Goal: Task Accomplishment & Management: Manage account settings

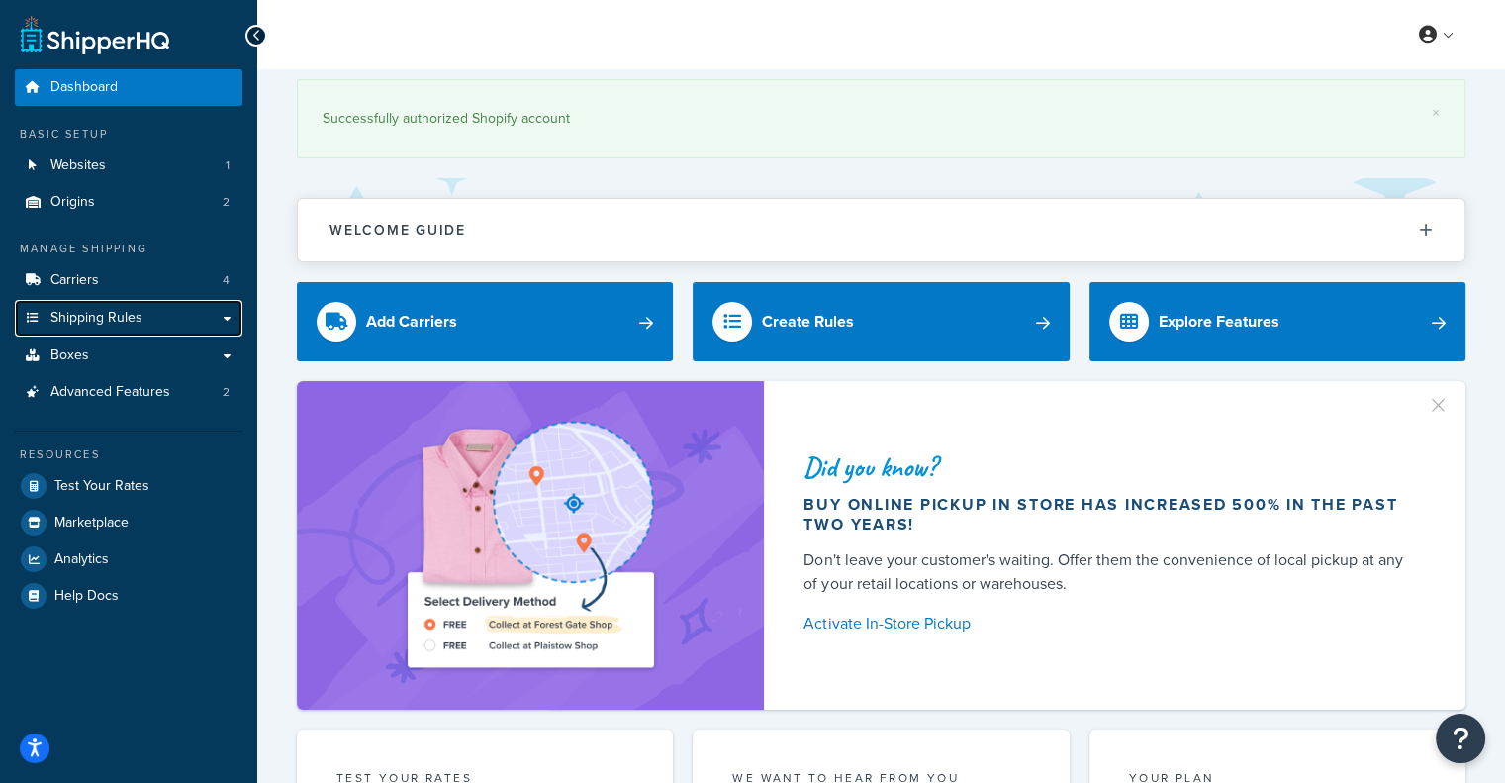
click at [85, 316] on span "Shipping Rules" at bounding box center [96, 318] width 92 height 17
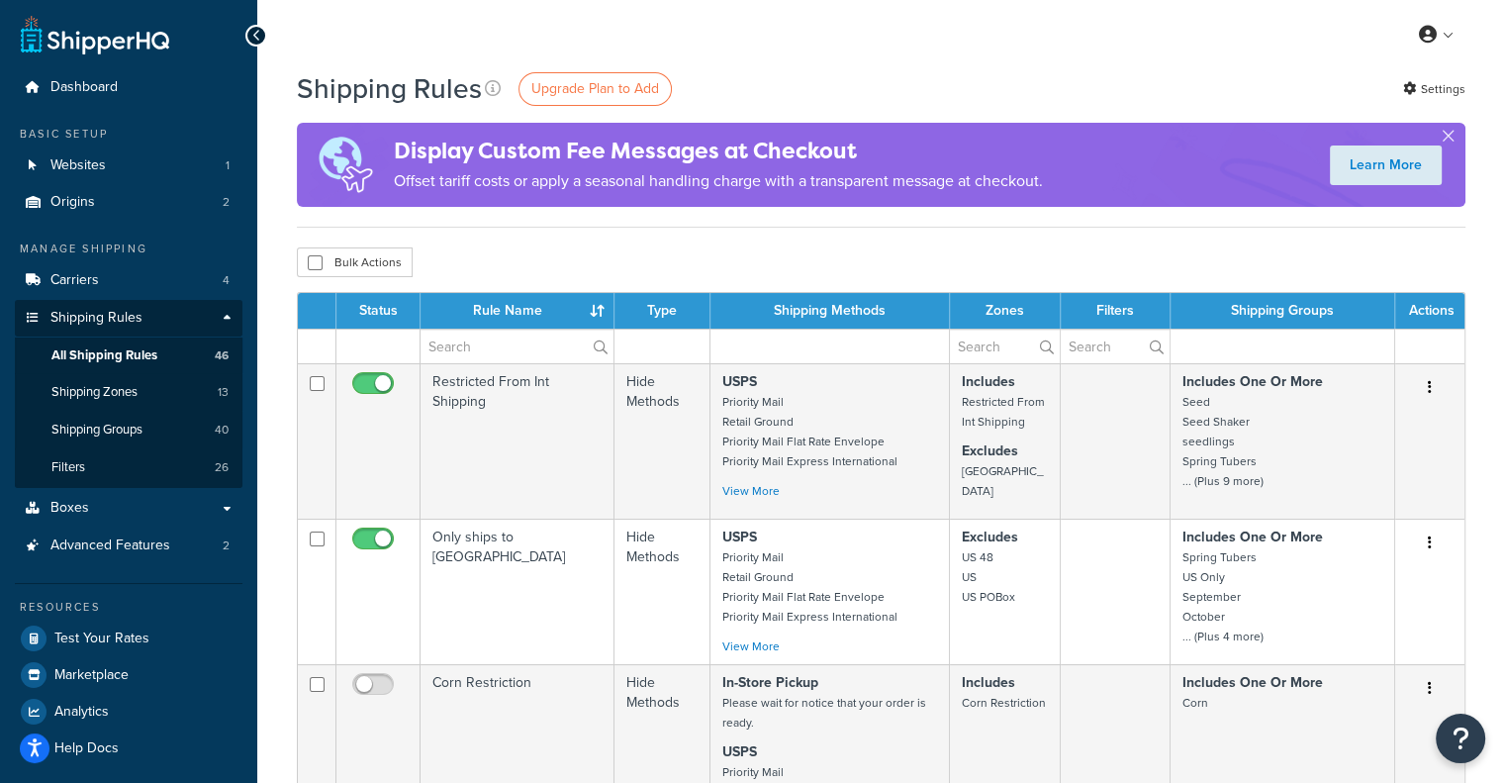
scroll to position [99, 0]
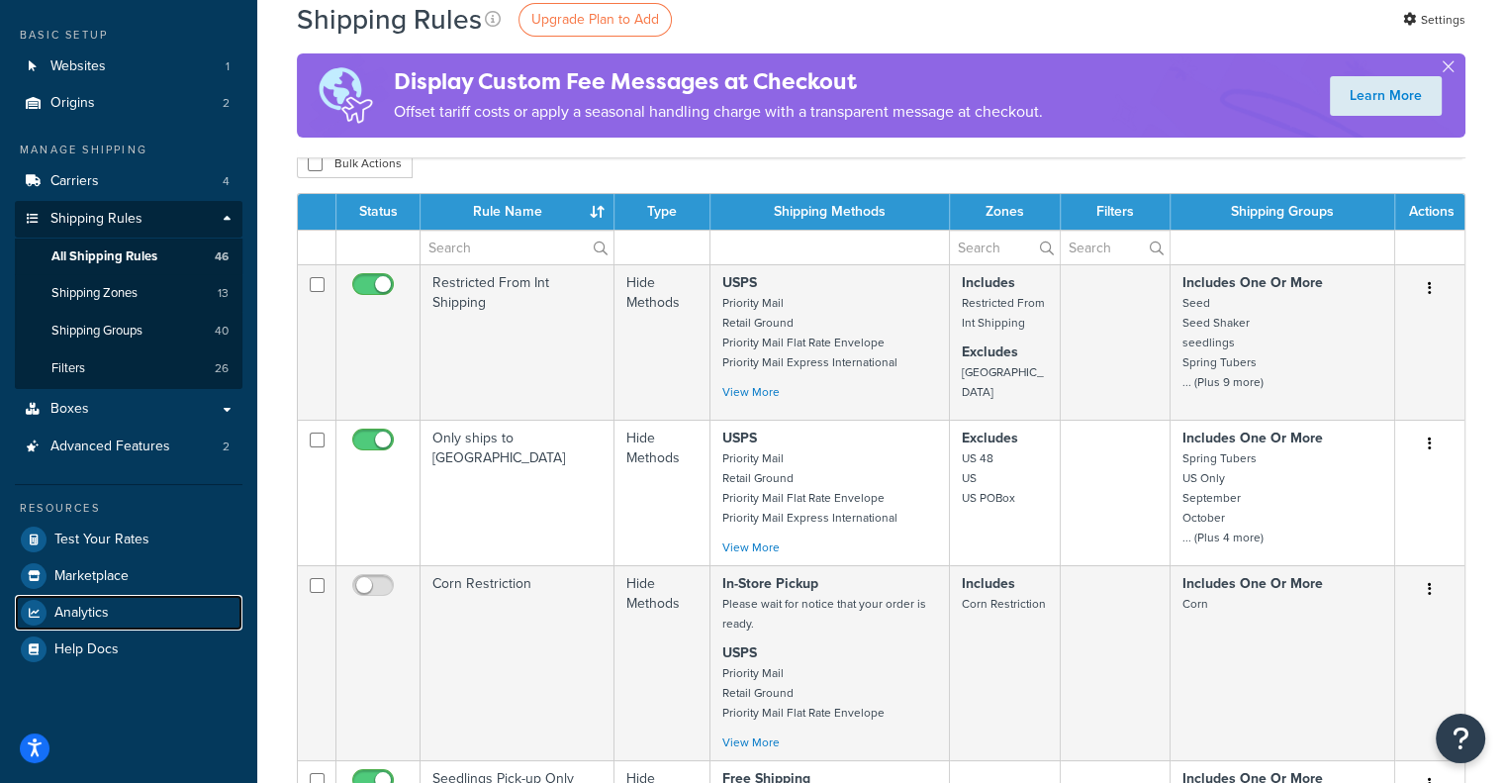
click at [74, 617] on span "Analytics" at bounding box center [81, 613] width 54 height 17
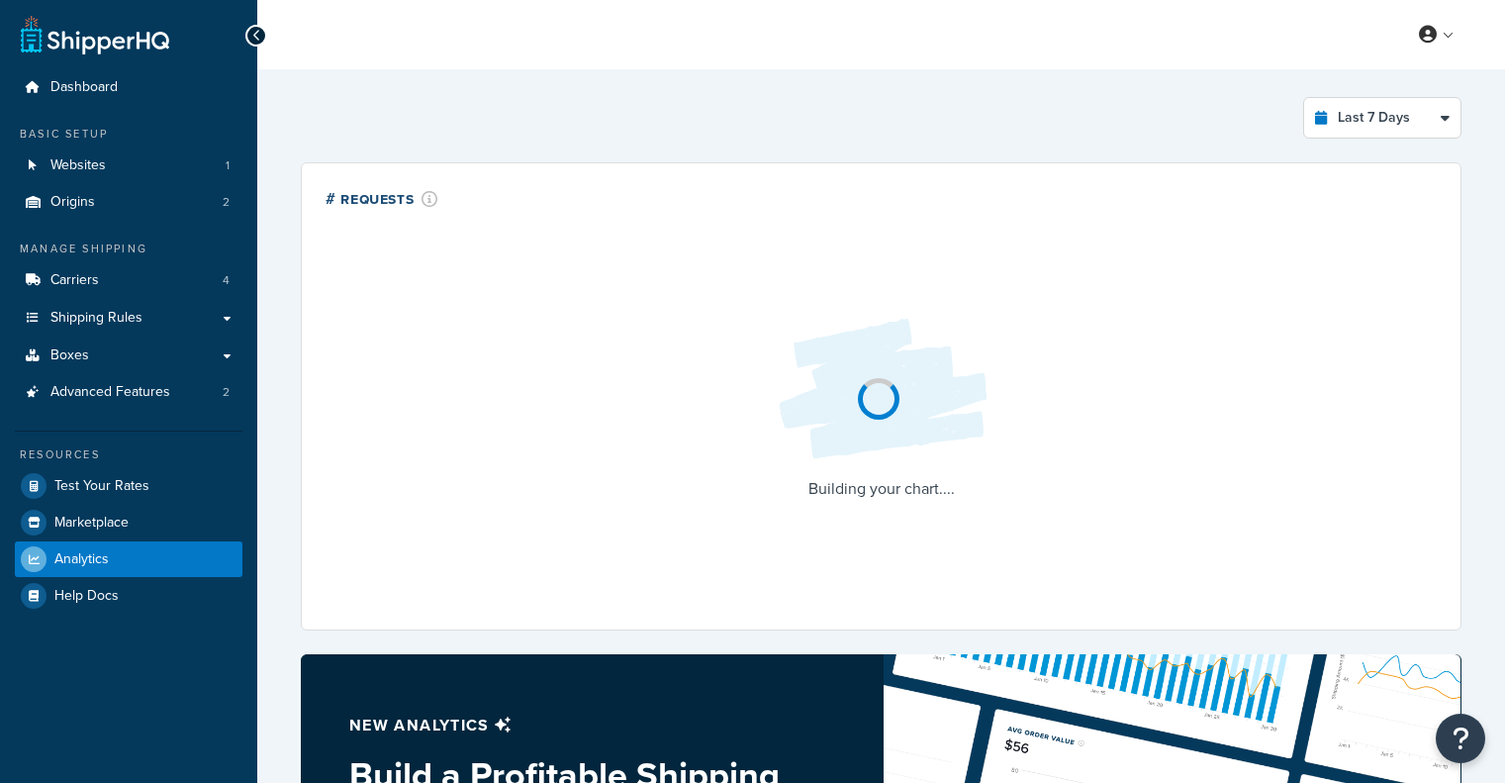
select select "last_7_days"
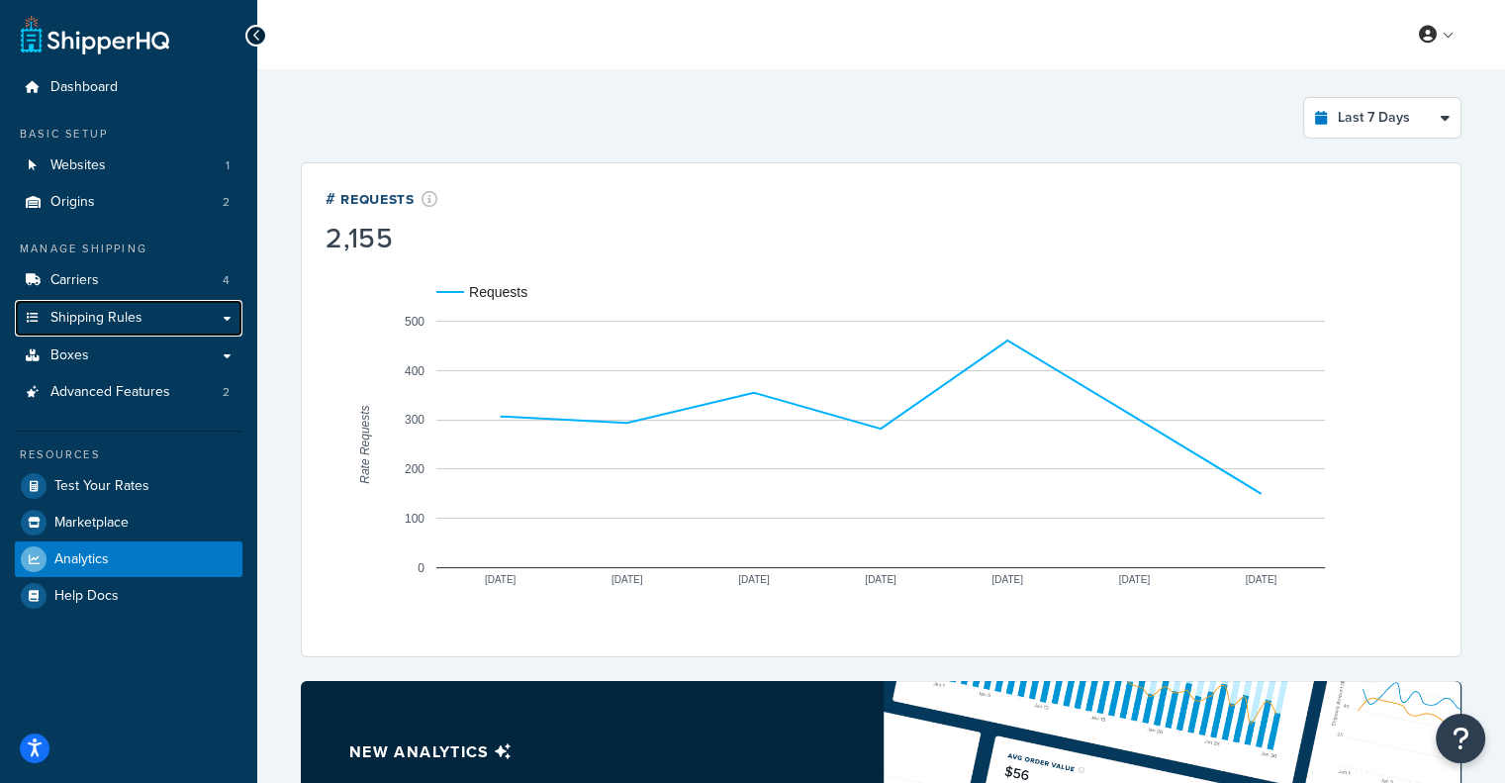
click at [86, 319] on span "Shipping Rules" at bounding box center [96, 318] width 92 height 17
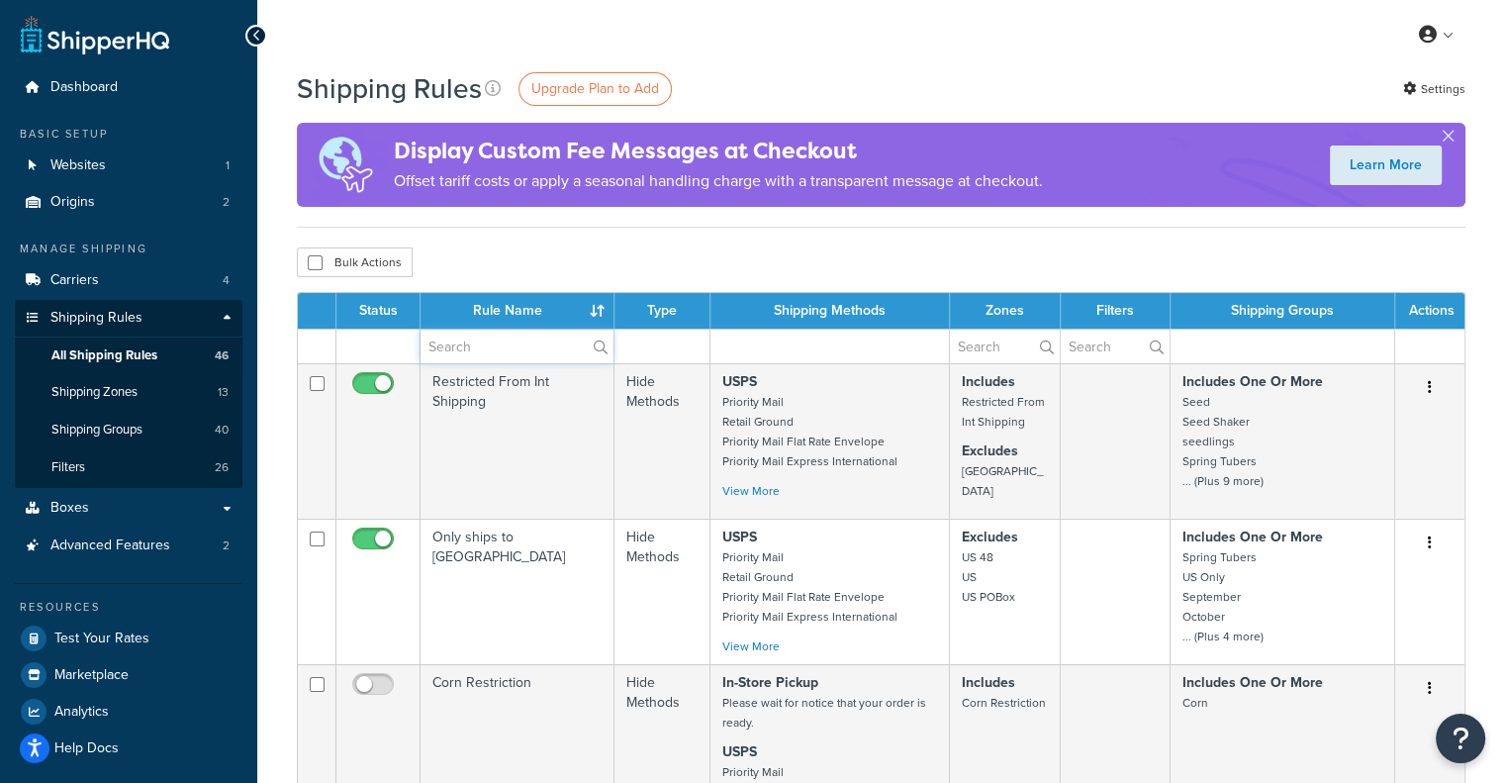
click at [558, 347] on input "text" at bounding box center [517, 347] width 193 height 34
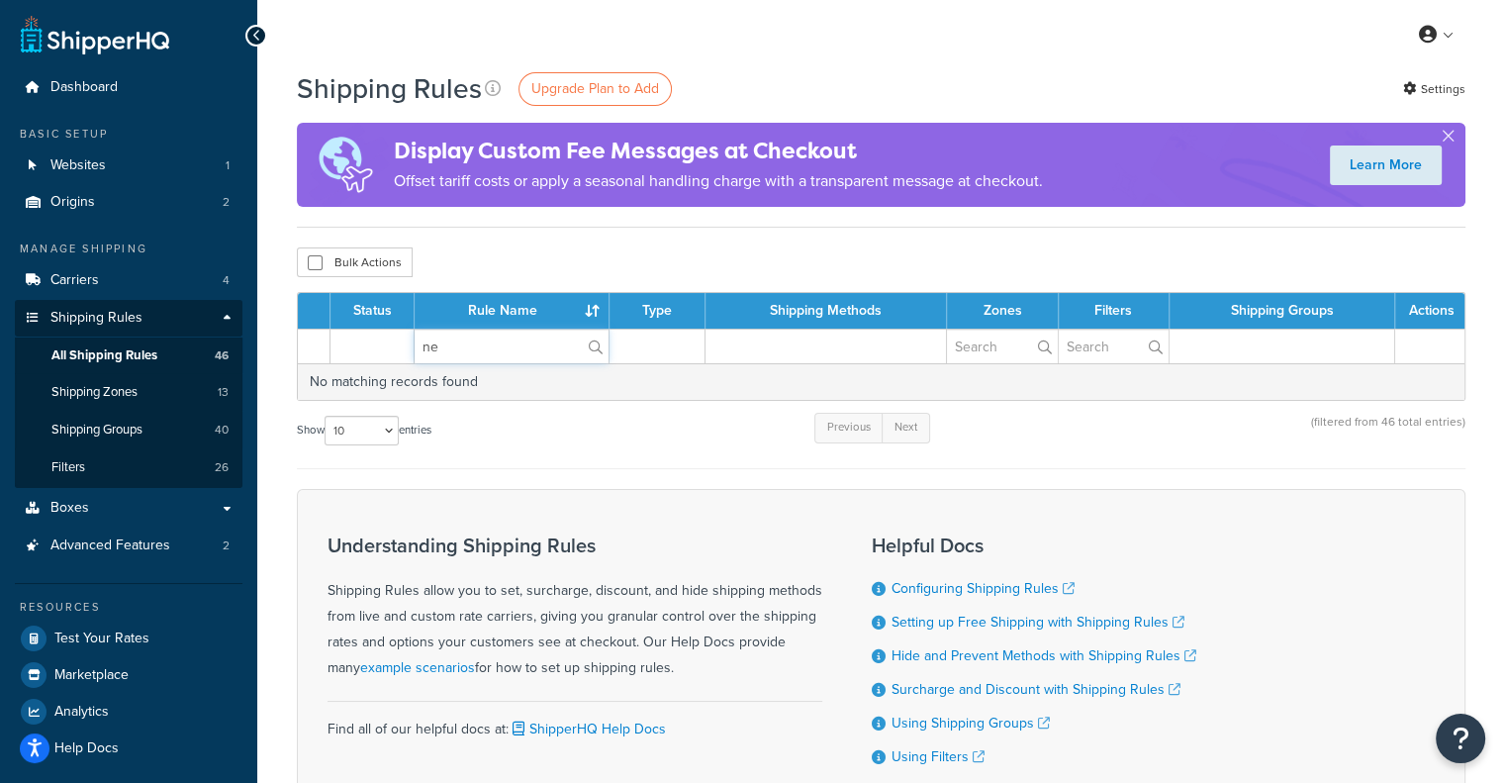
type input "n"
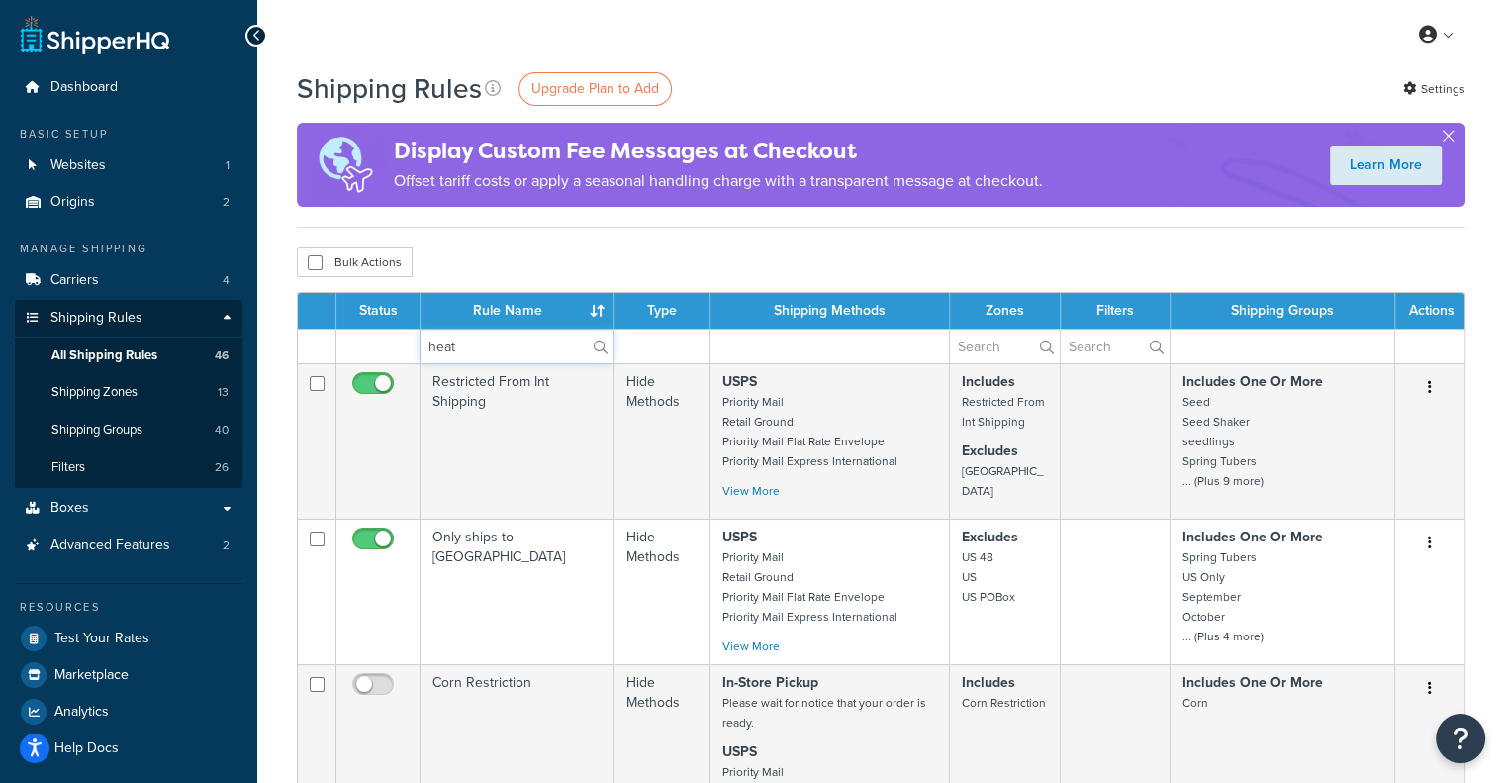
type input "heat"
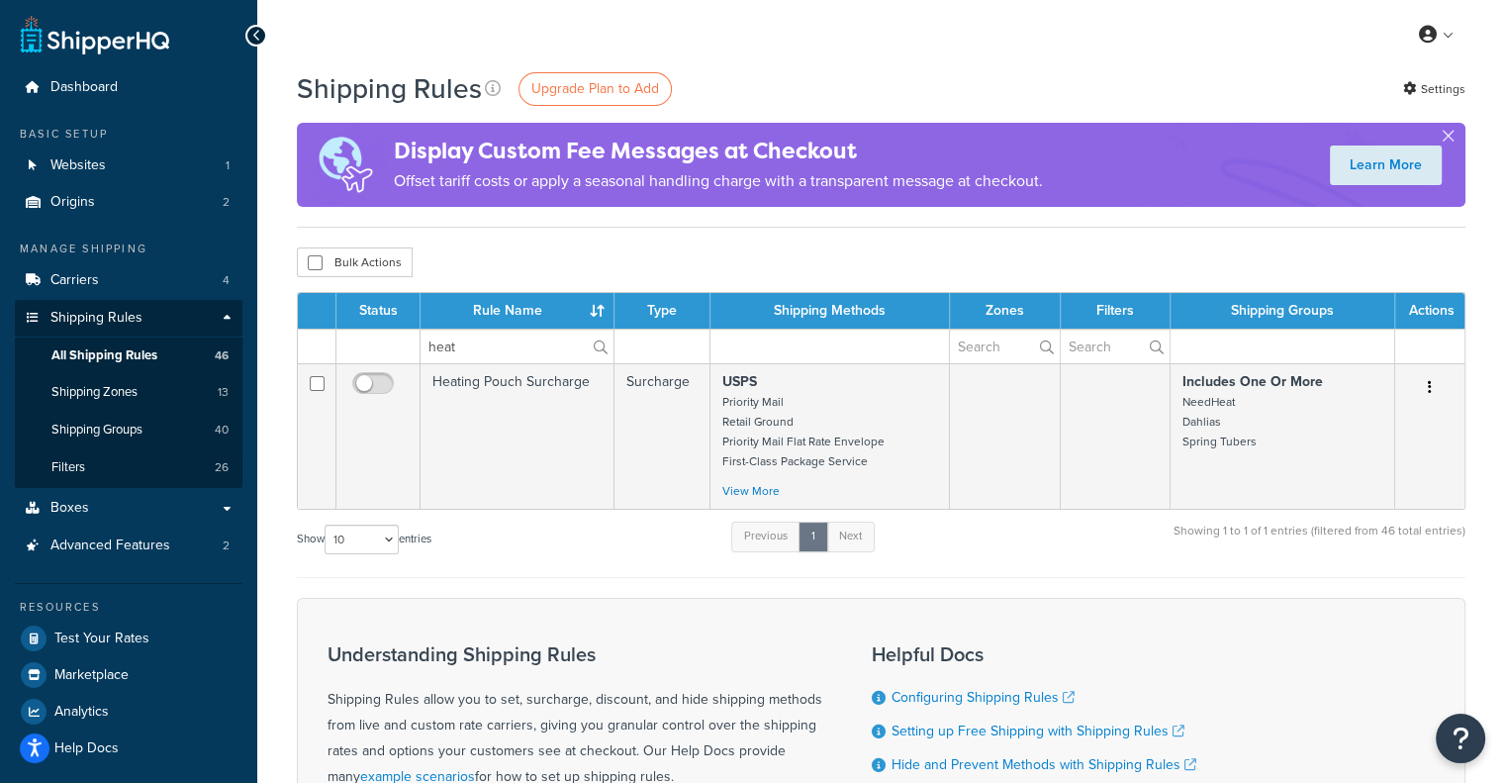
click at [507, 388] on td "Heating Pouch Surcharge" at bounding box center [518, 435] width 194 height 145
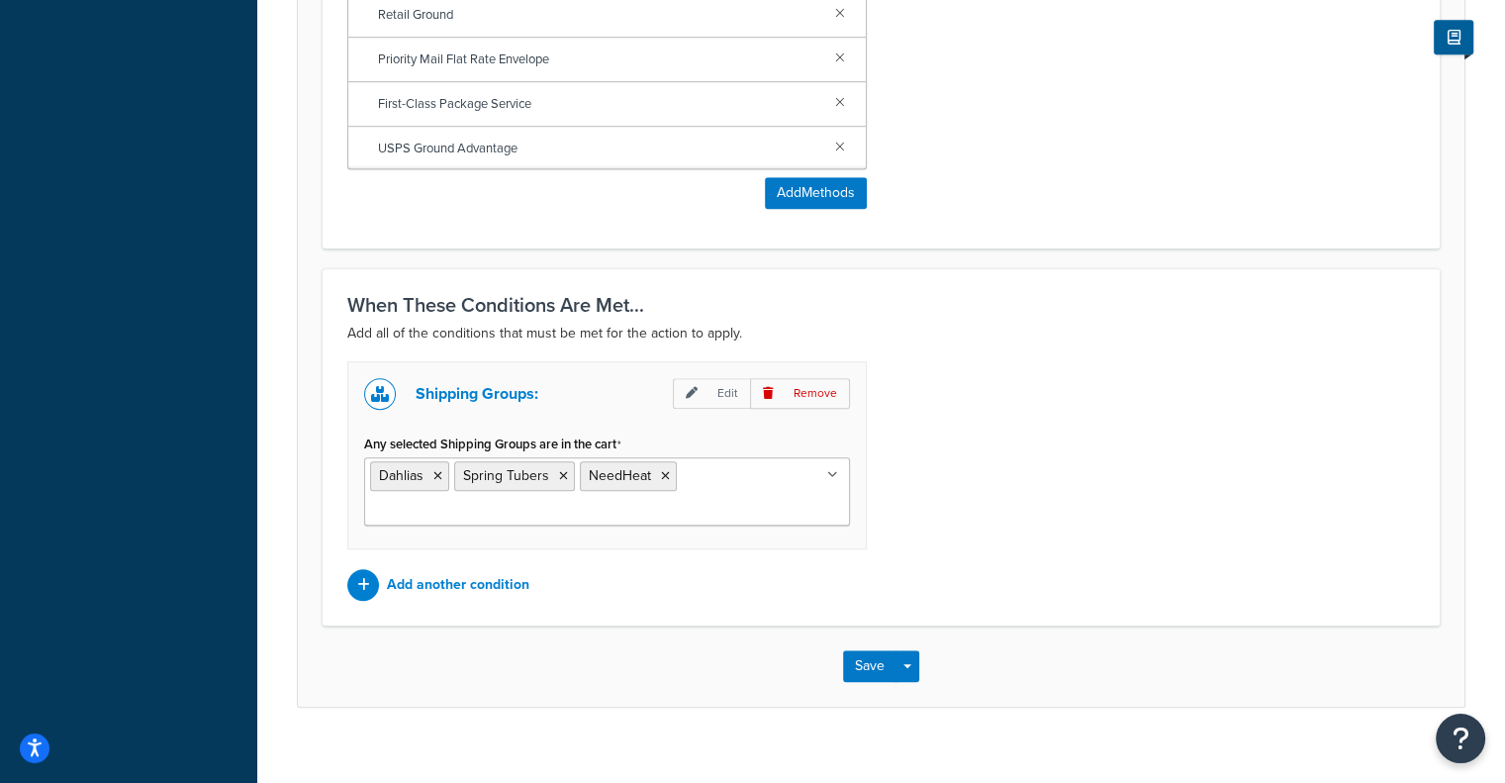
scroll to position [1473, 0]
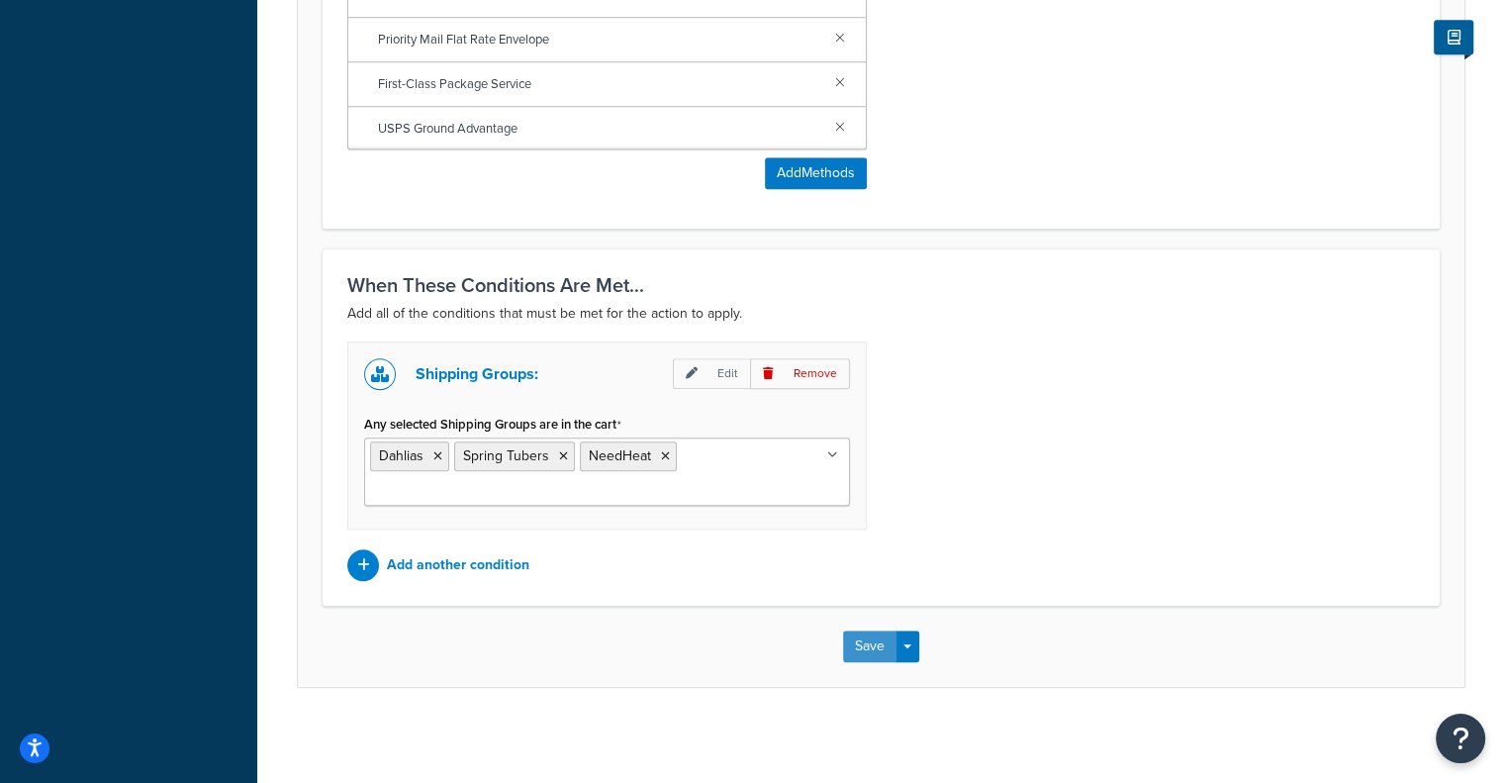
click at [865, 642] on button "Save" at bounding box center [869, 646] width 53 height 32
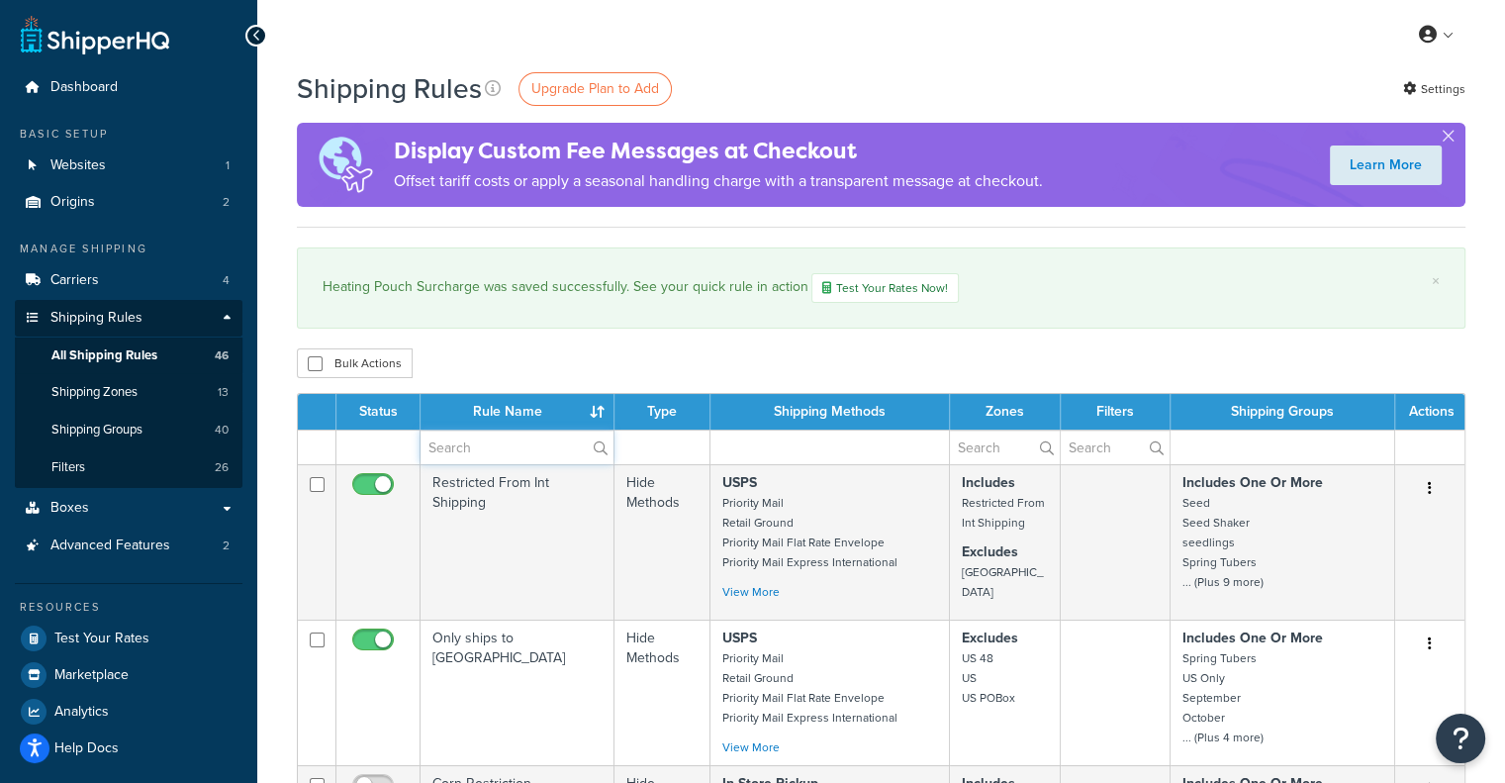
click at [523, 442] on input "text" at bounding box center [517, 447] width 193 height 34
type input "heat"
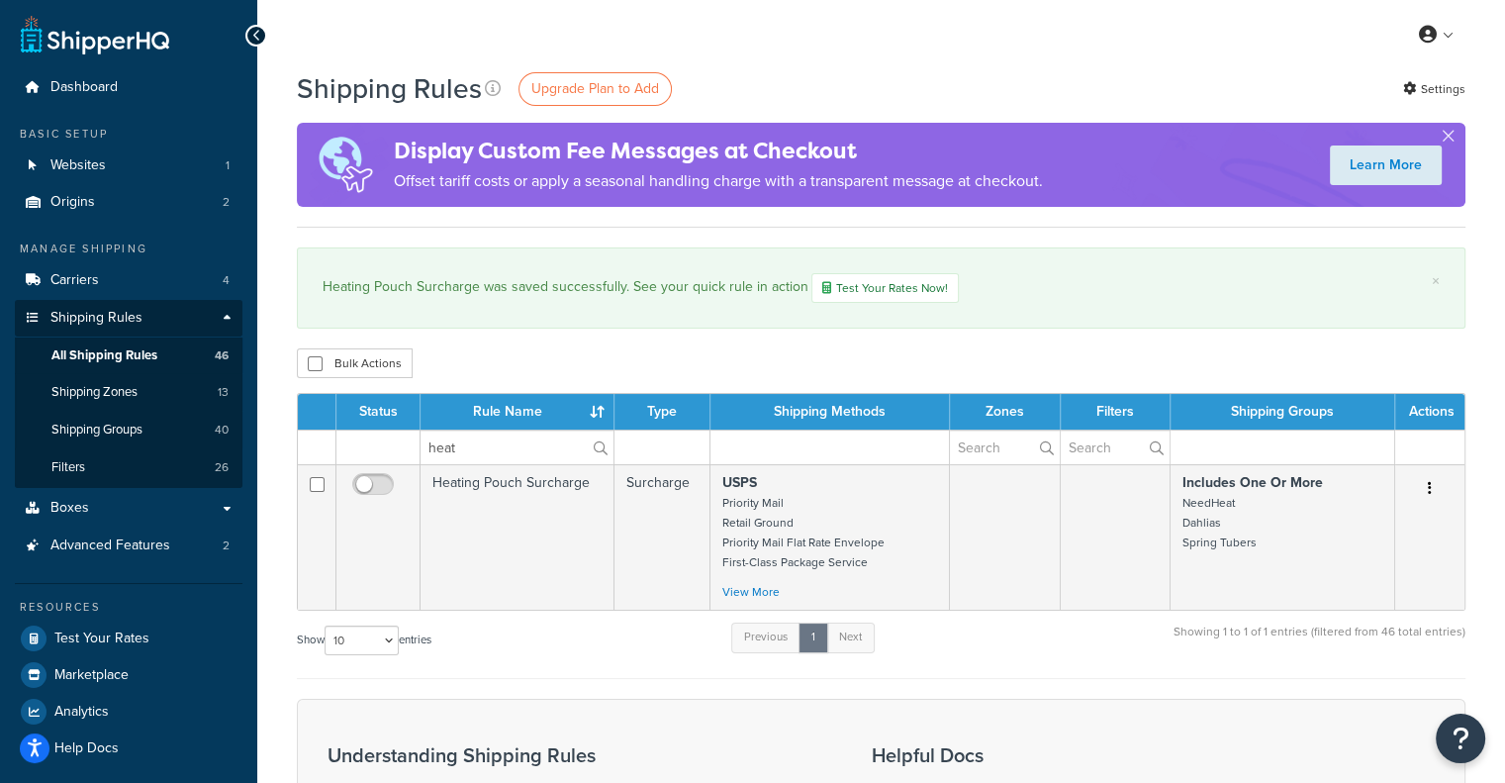
click at [379, 482] on input "checkbox" at bounding box center [375, 489] width 54 height 25
checkbox input "false"
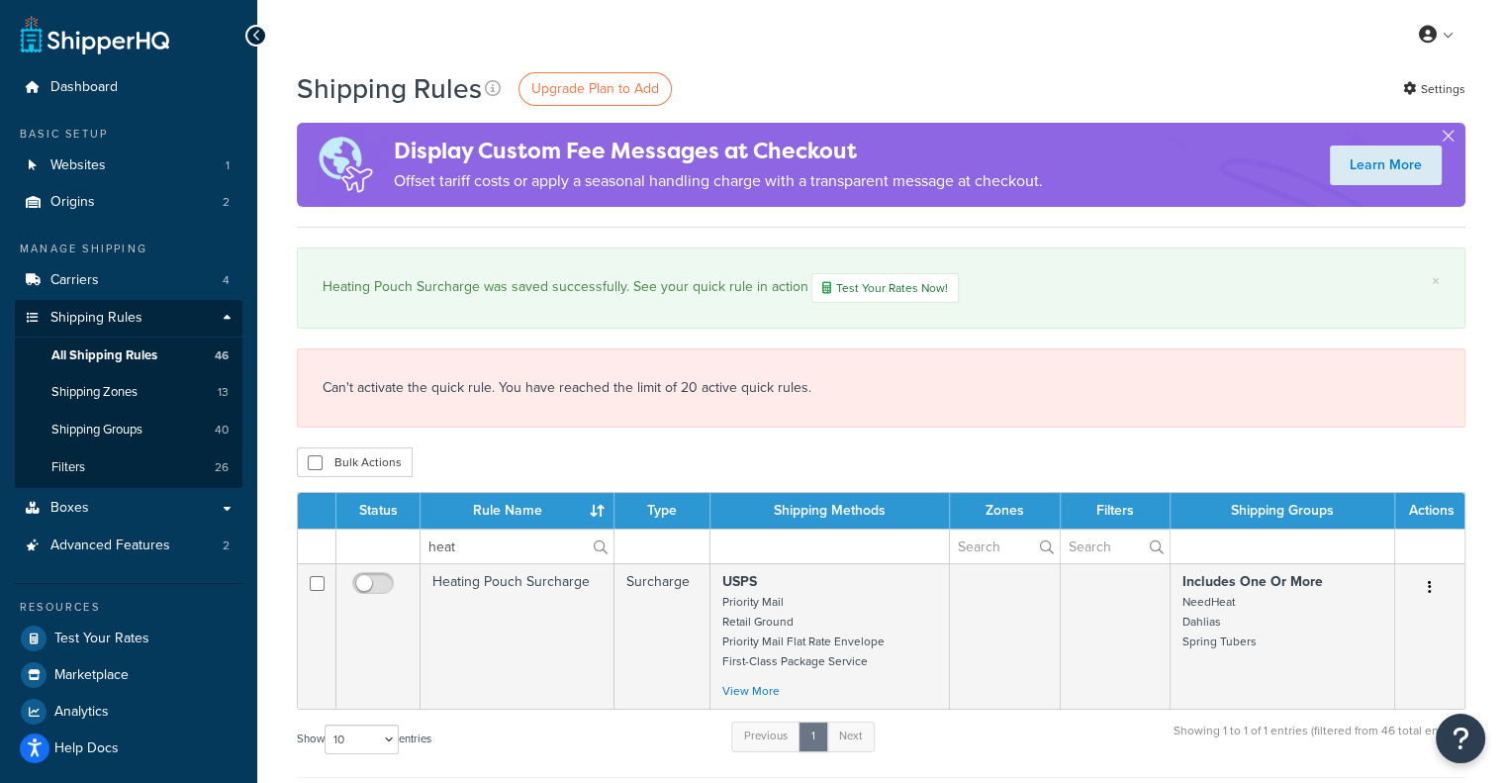
click at [484, 739] on div "Show 10 15 25 50 100 1000 entries Previous 1 Next Showing 1 to 1 of 1 entries (…" at bounding box center [881, 748] width 1169 height 58
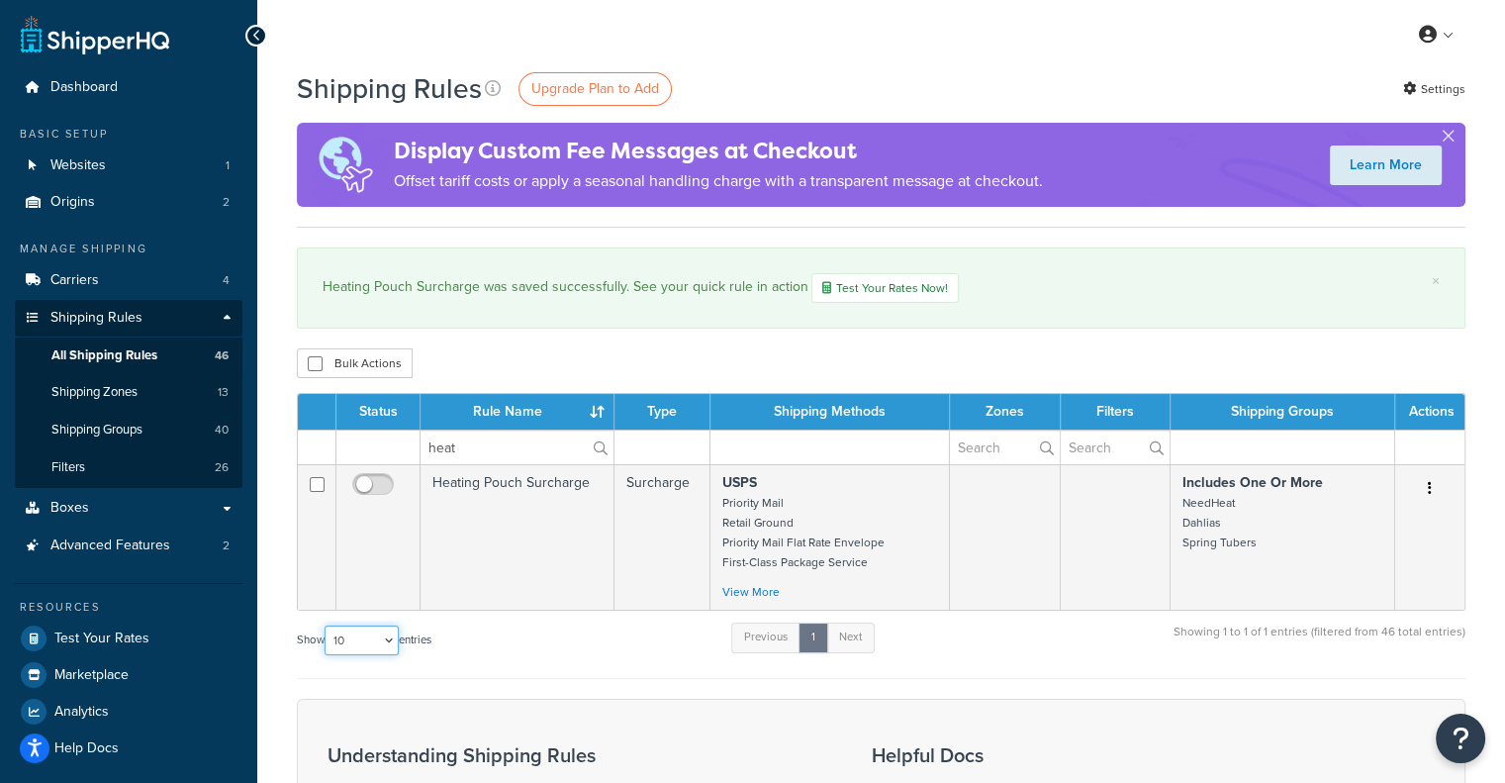
click at [393, 640] on select "10 15 25 50 100 1000" at bounding box center [362, 640] width 74 height 30
select select "50"
click at [327, 625] on select "10 15 25 50 100 1000" at bounding box center [362, 640] width 74 height 30
drag, startPoint x: 542, startPoint y: 442, endPoint x: 415, endPoint y: 439, distance: 127.7
click at [415, 439] on tr "heat" at bounding box center [881, 446] width 1167 height 35
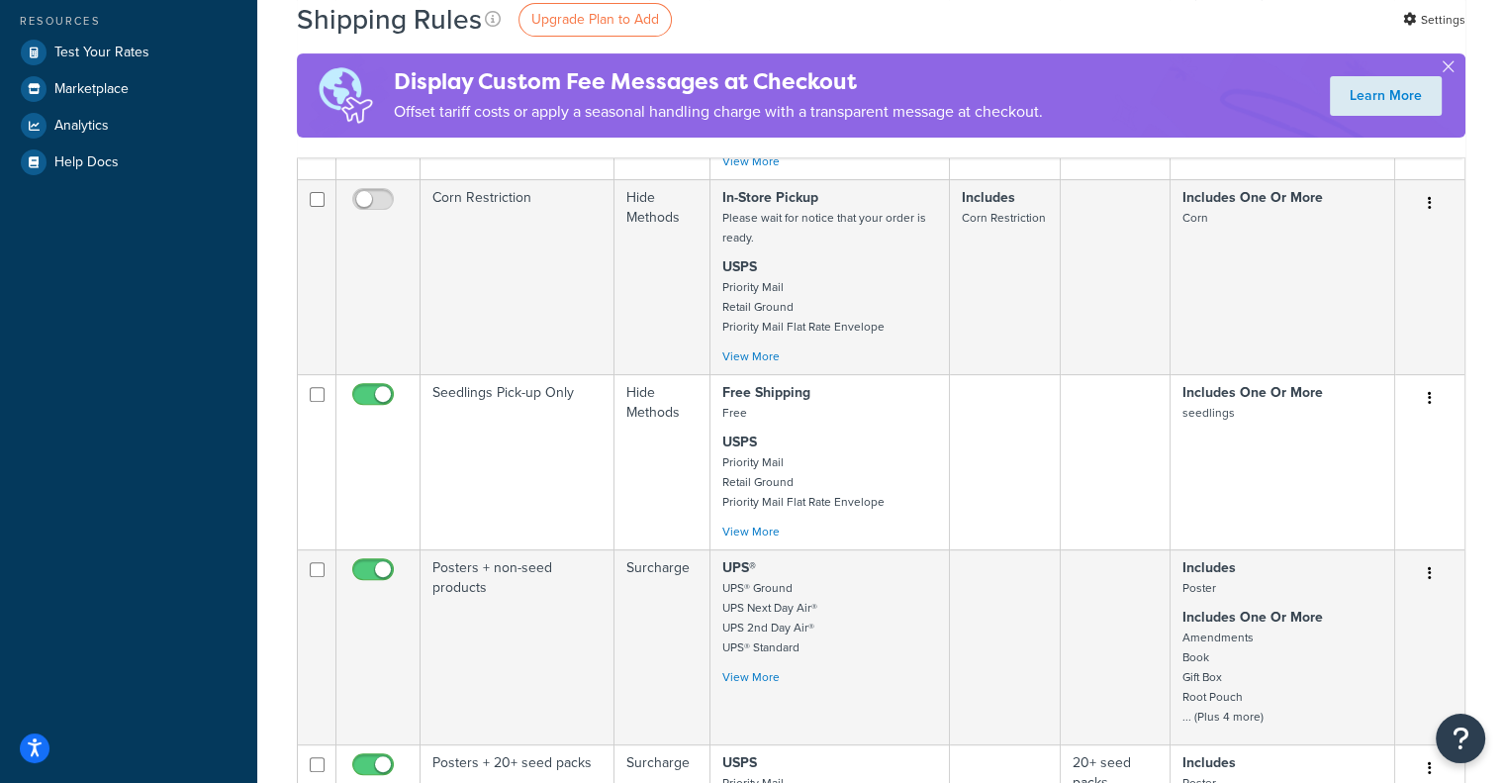
scroll to position [693, 0]
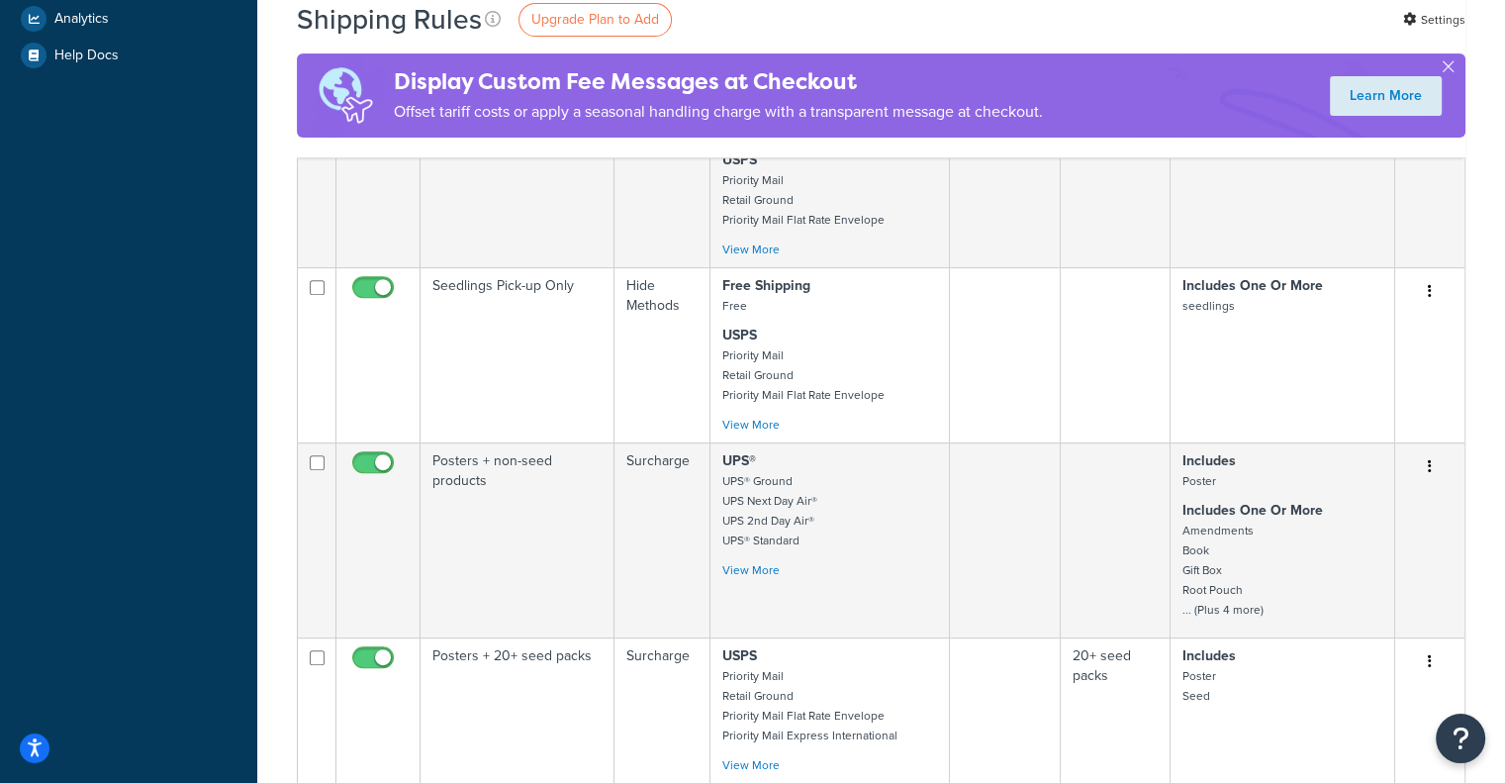
click at [363, 281] on input "checkbox" at bounding box center [375, 292] width 54 height 25
checkbox input "false"
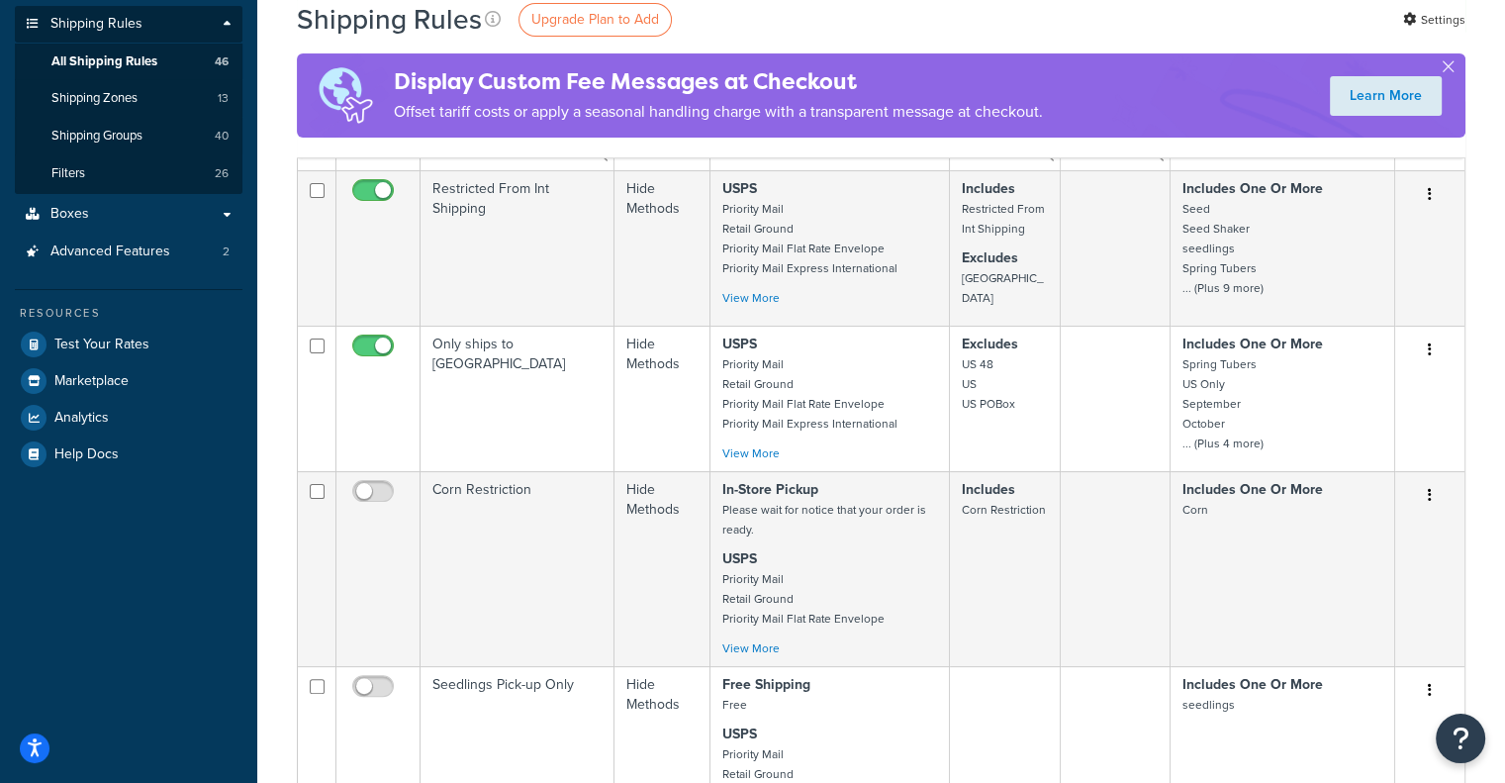
scroll to position [0, 0]
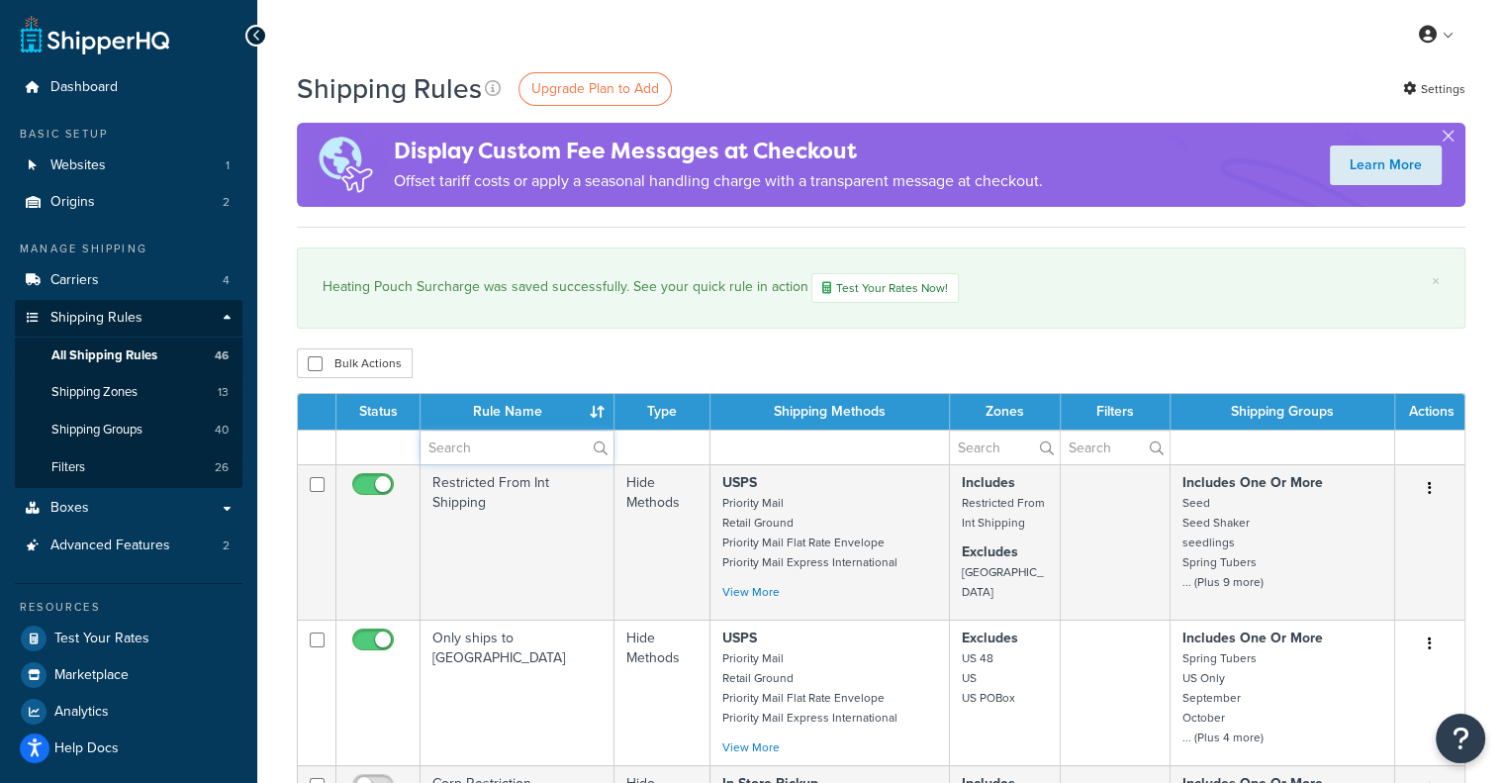
click at [508, 441] on input "text" at bounding box center [517, 447] width 193 height 34
type input "heat"
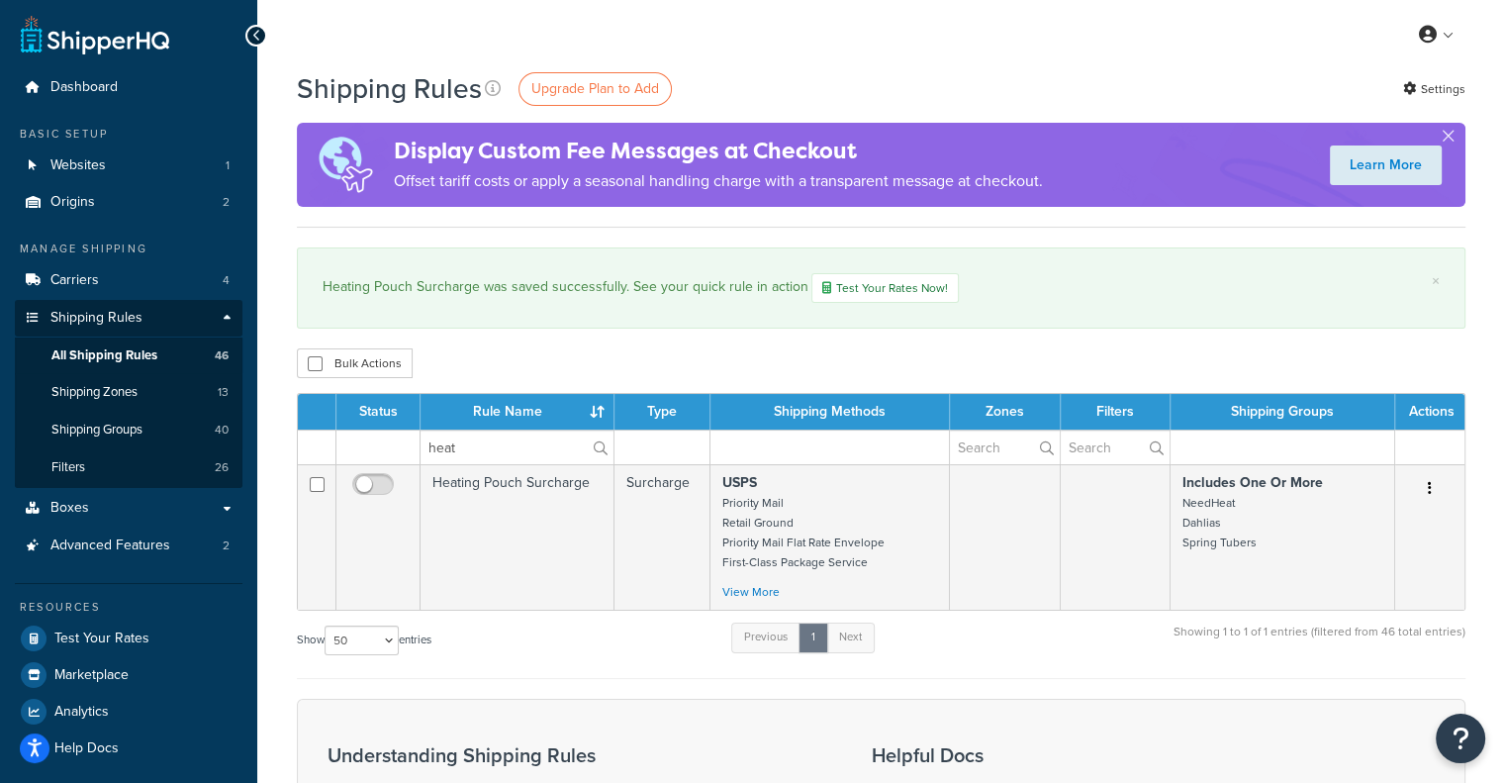
click at [383, 482] on input "checkbox" at bounding box center [375, 489] width 54 height 25
checkbox input "false"
click at [514, 352] on div "Bulk Actions Duplicate Delete" at bounding box center [881, 363] width 1169 height 30
click at [87, 87] on span "Dashboard" at bounding box center [83, 87] width 67 height 17
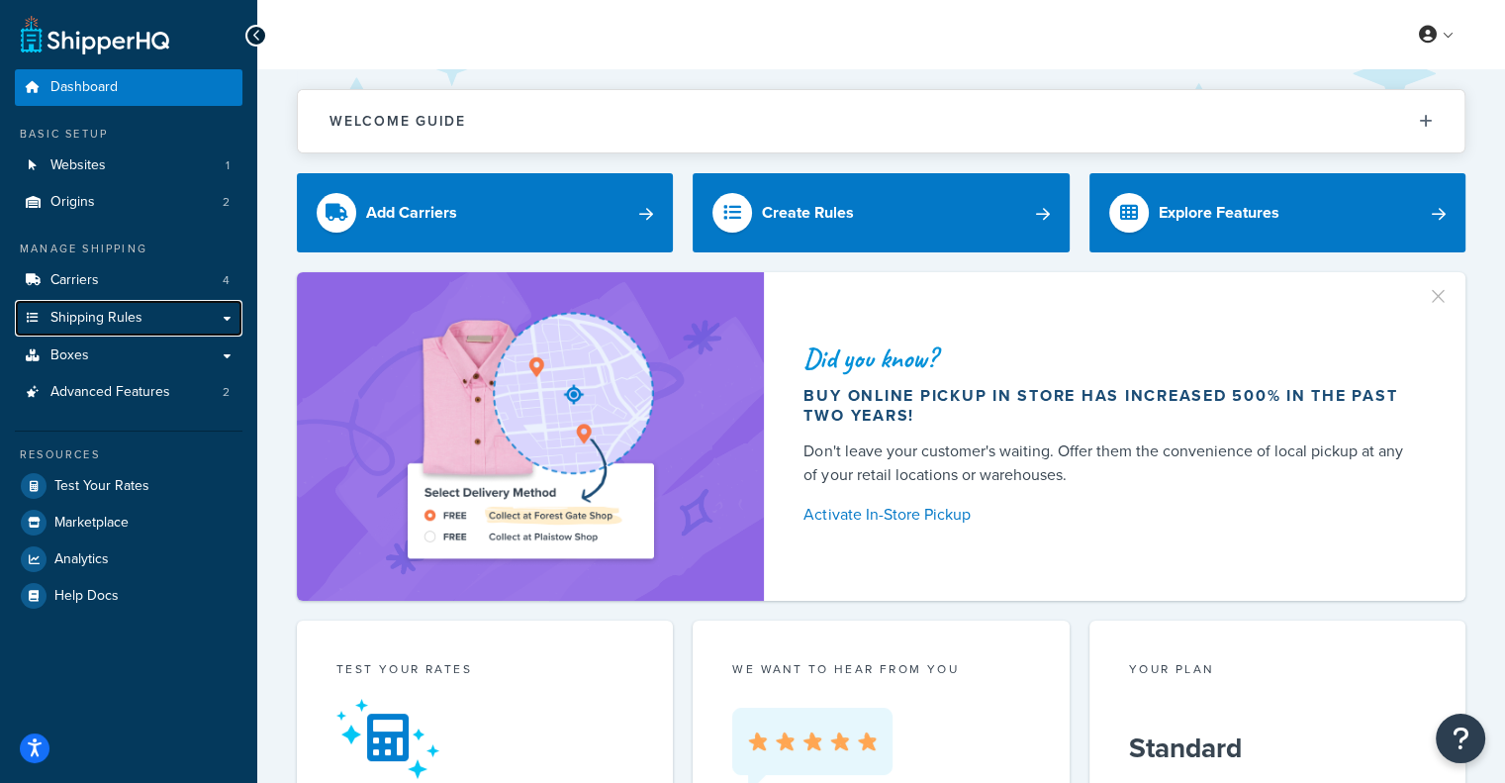
click at [107, 321] on span "Shipping Rules" at bounding box center [96, 318] width 92 height 17
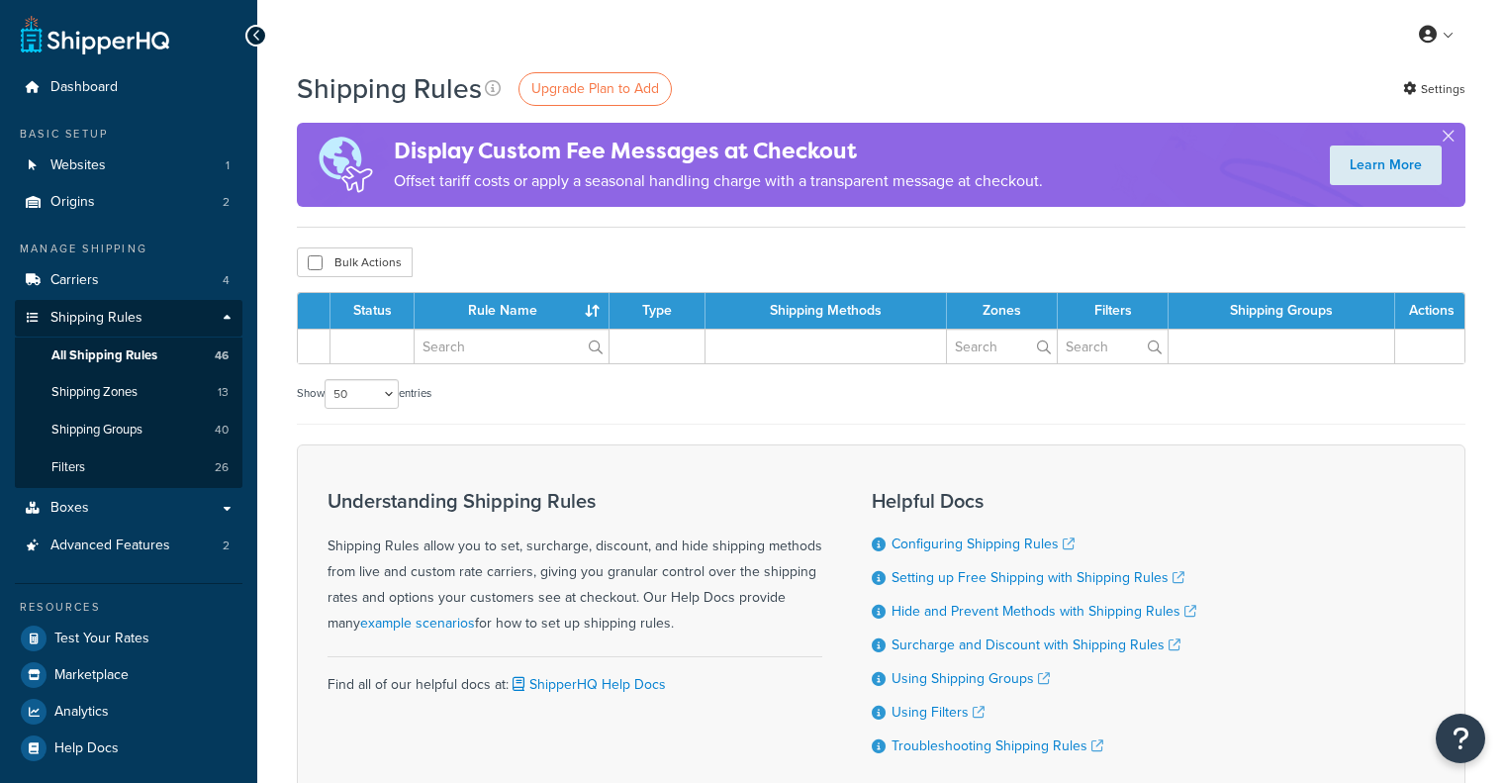
select select "50"
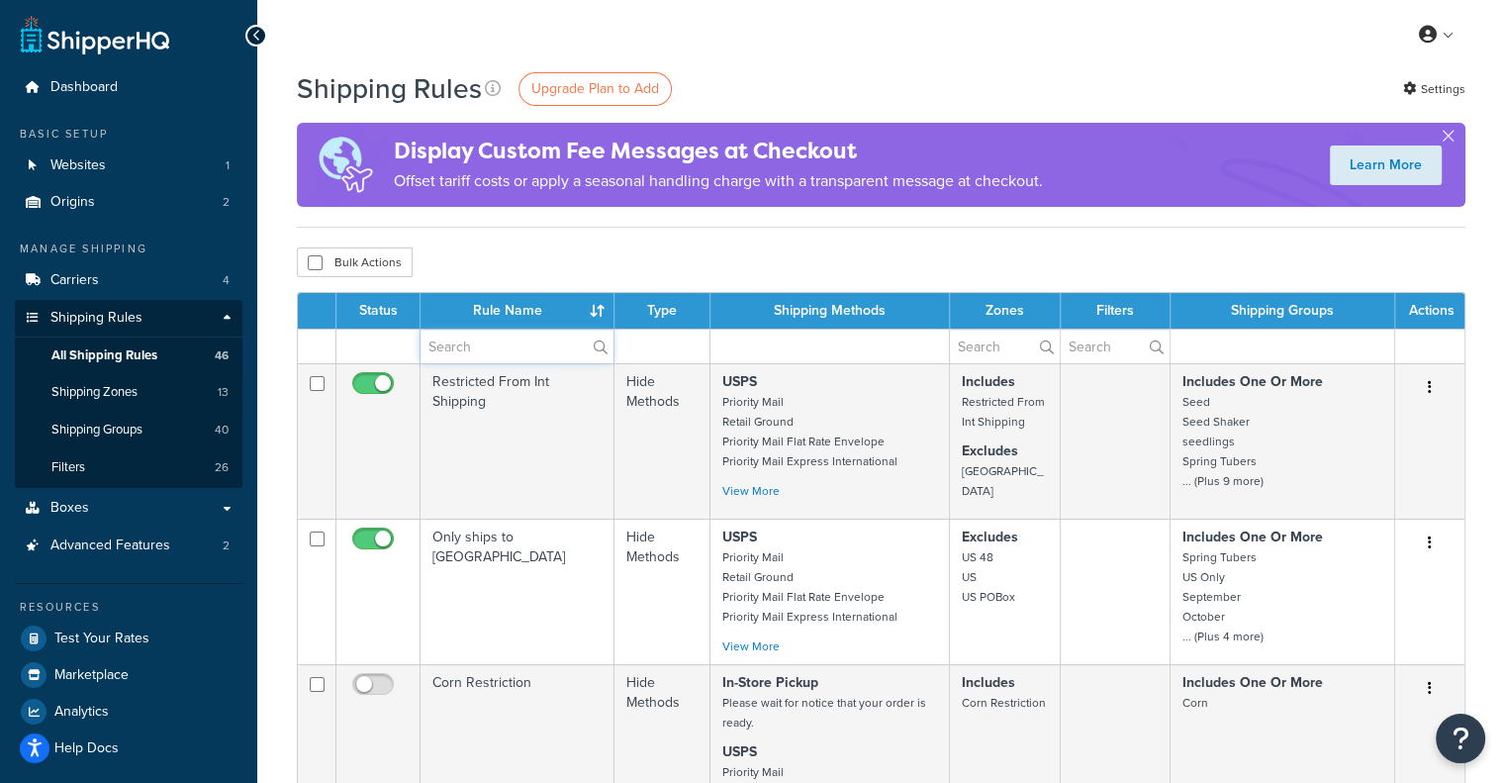
click at [510, 347] on input "text" at bounding box center [517, 347] width 193 height 34
type input "heat"
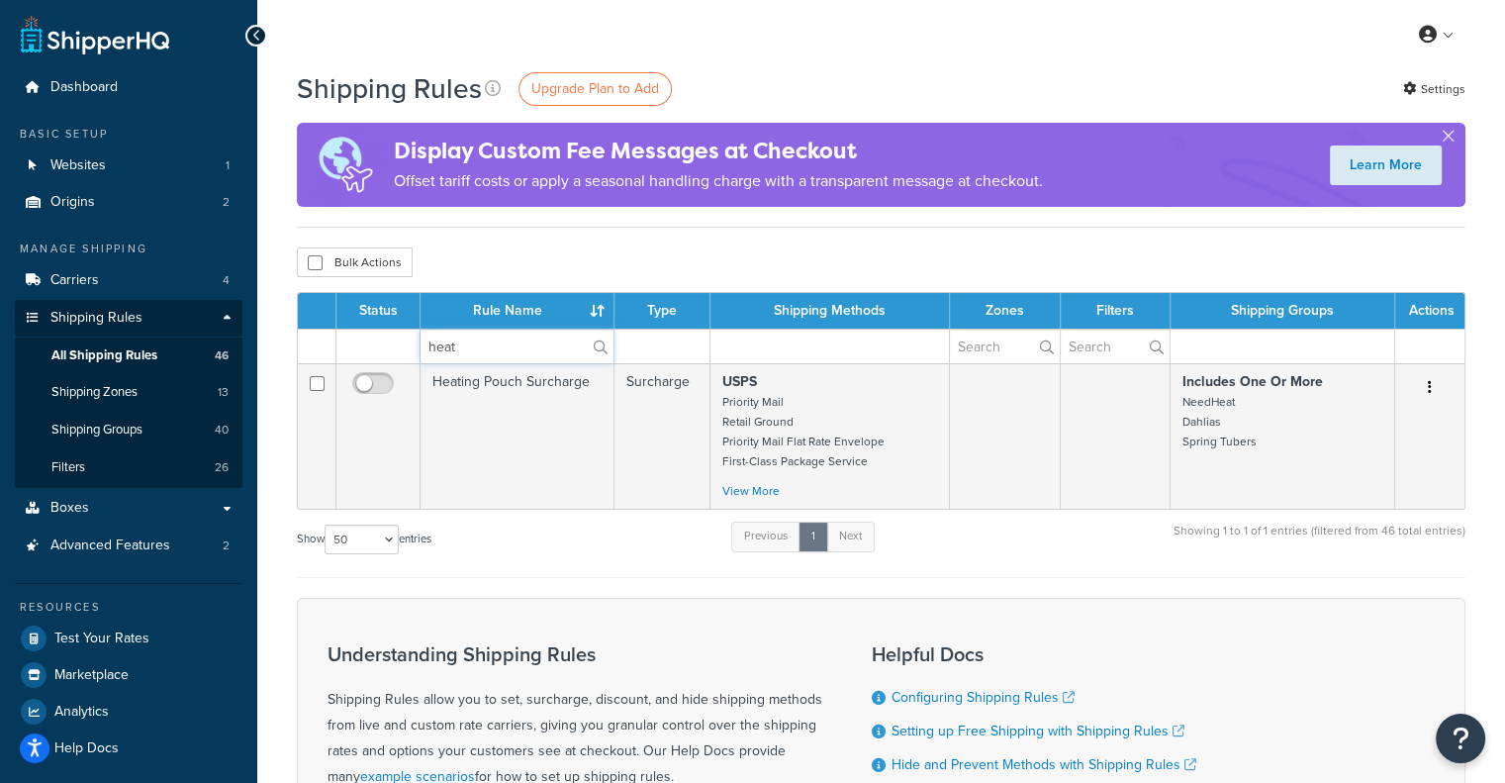
drag, startPoint x: 457, startPoint y: 346, endPoint x: 423, endPoint y: 350, distance: 34.9
click at [423, 350] on input "heat" at bounding box center [517, 347] width 193 height 34
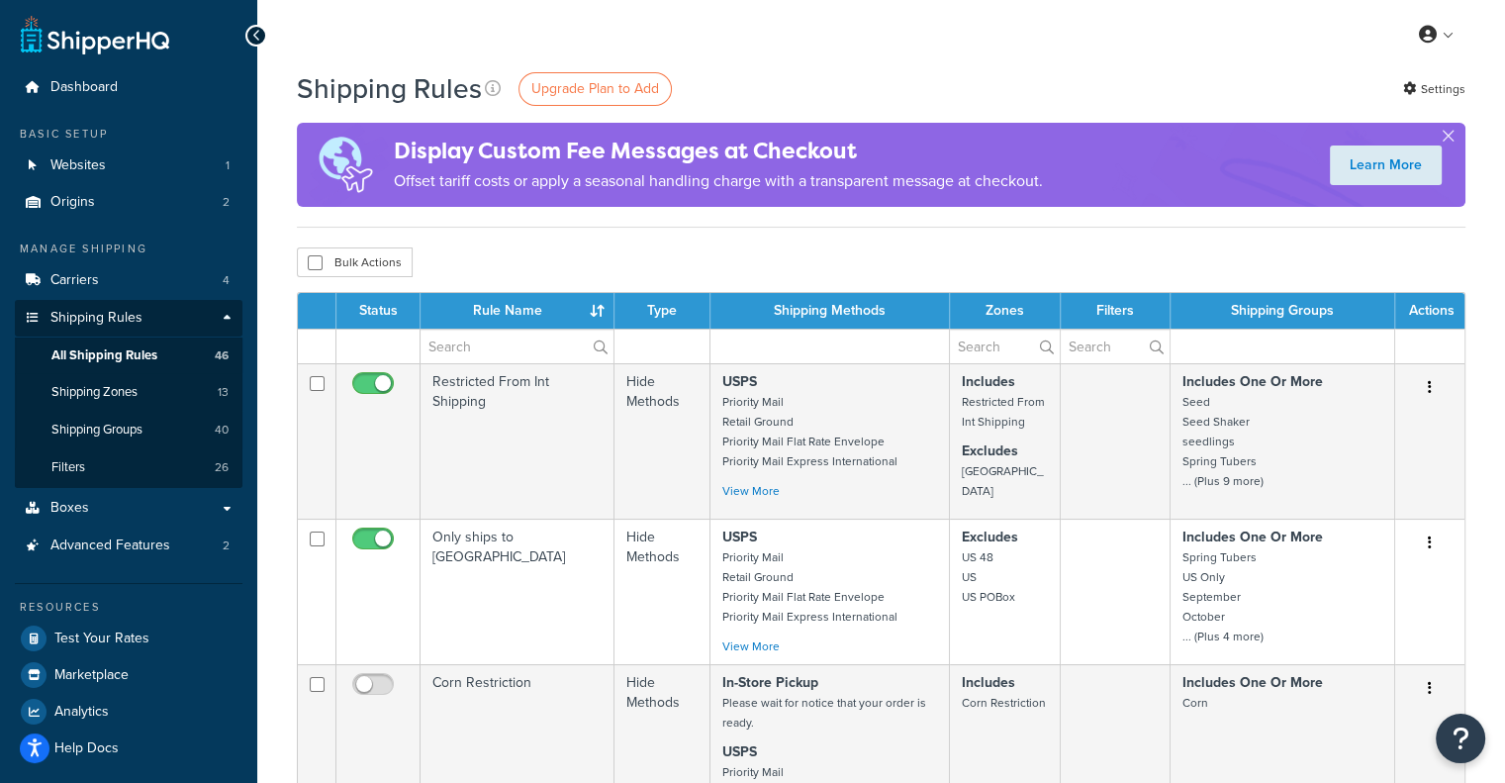
click at [578, 542] on td "Only ships to [GEOGRAPHIC_DATA]" at bounding box center [518, 591] width 194 height 145
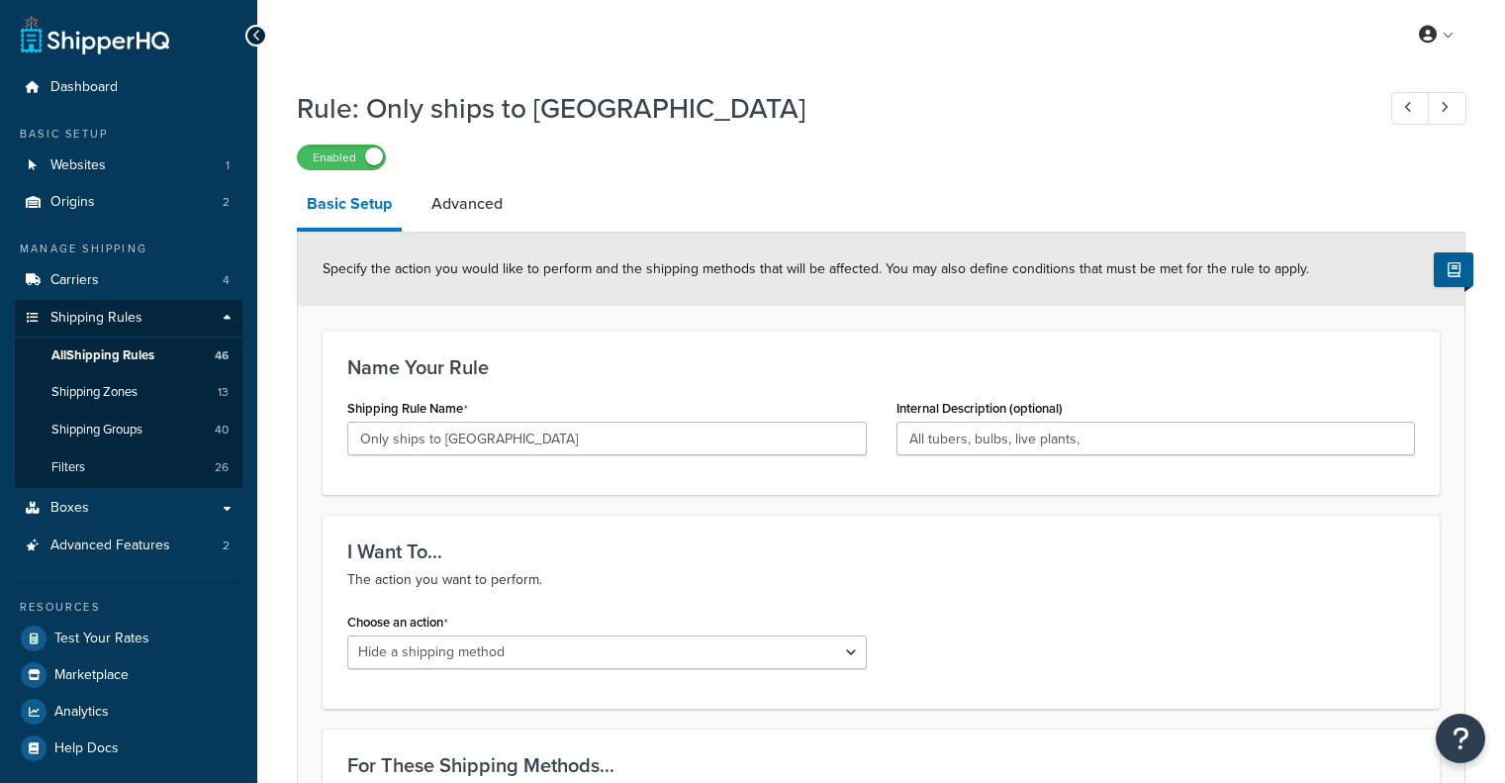
select select "HIDE"
click at [252, 36] on icon at bounding box center [256, 36] width 9 height 14
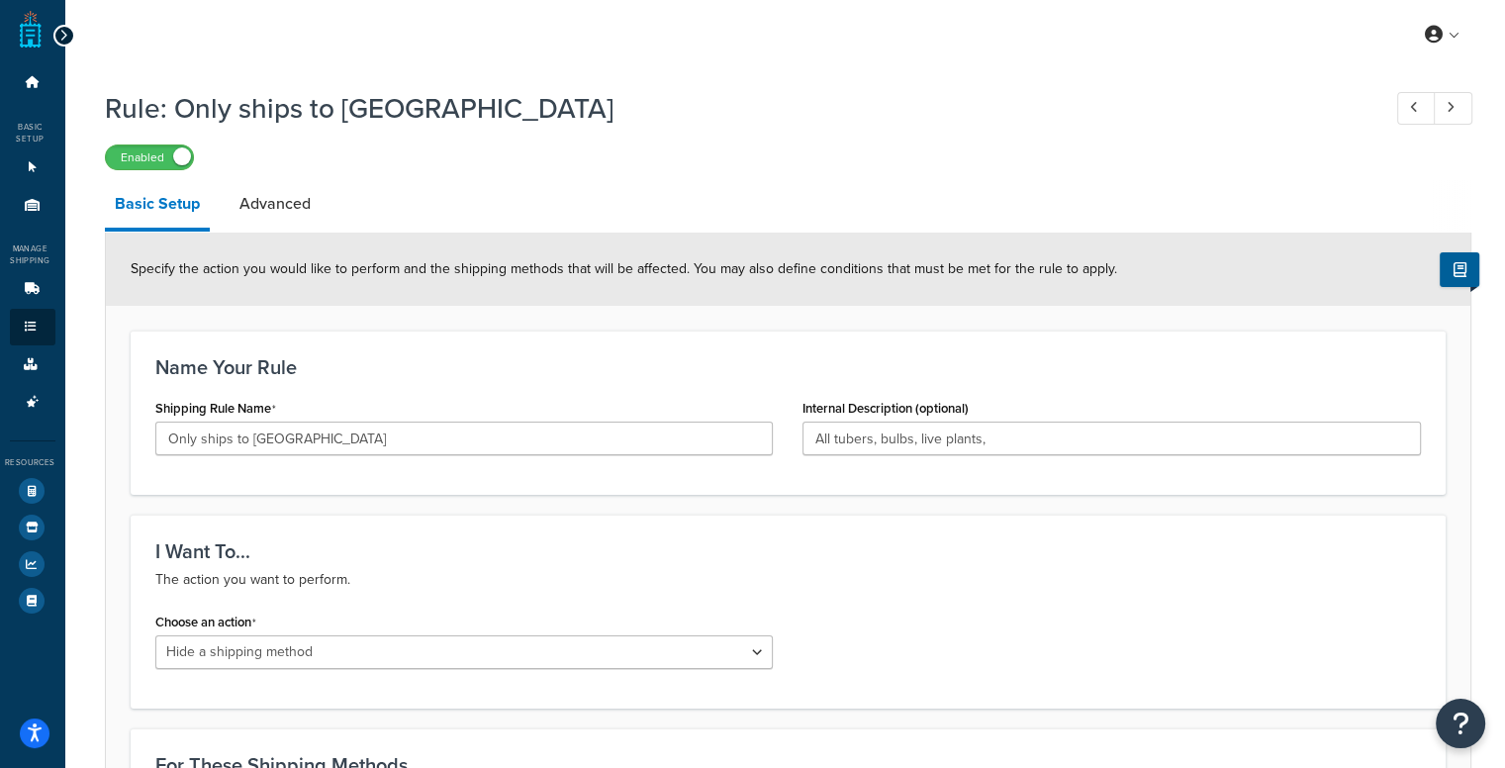
click at [59, 32] on icon at bounding box center [63, 36] width 9 height 14
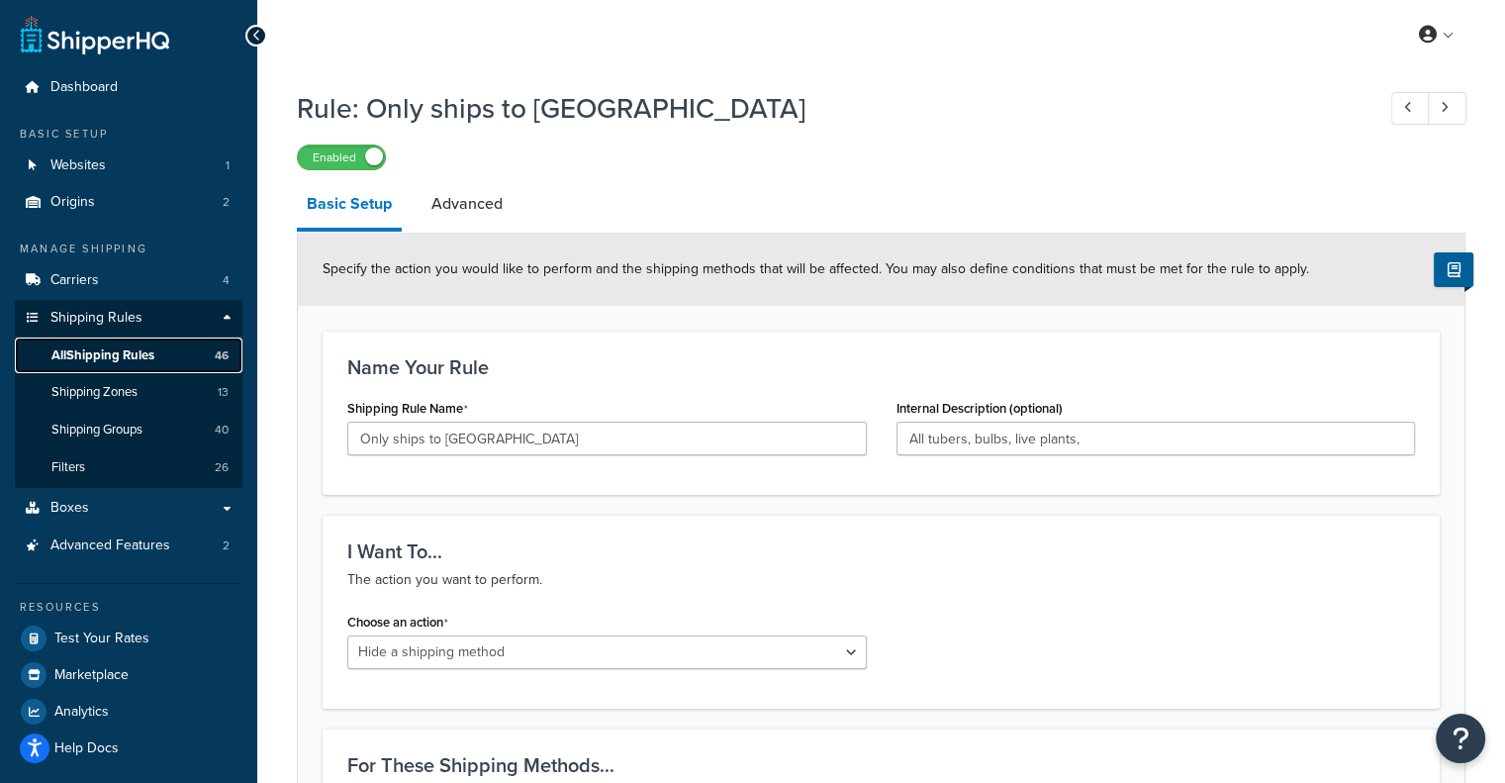
click at [124, 353] on span "All Shipping Rules" at bounding box center [102, 355] width 103 height 17
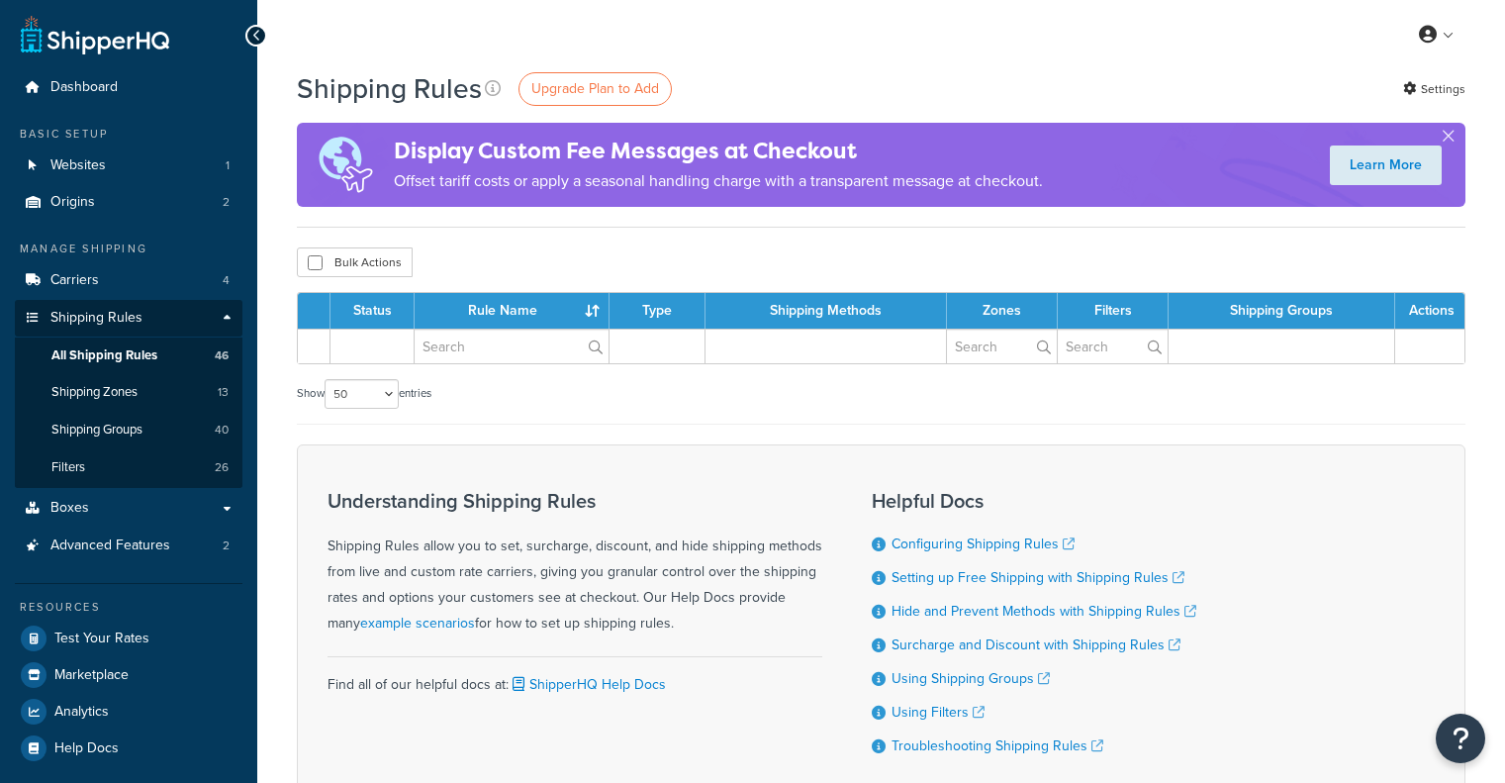
select select "50"
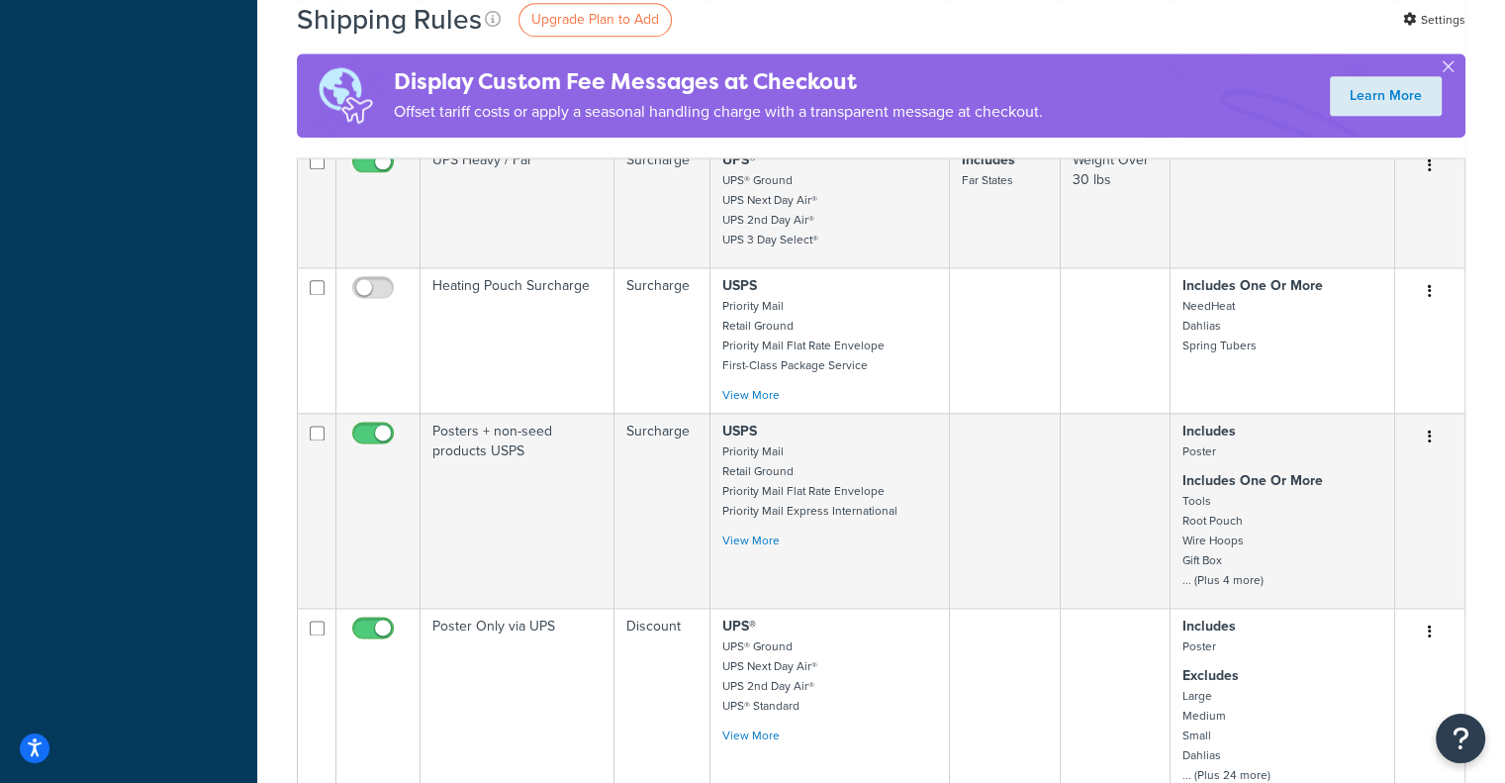
scroll to position [2573, 0]
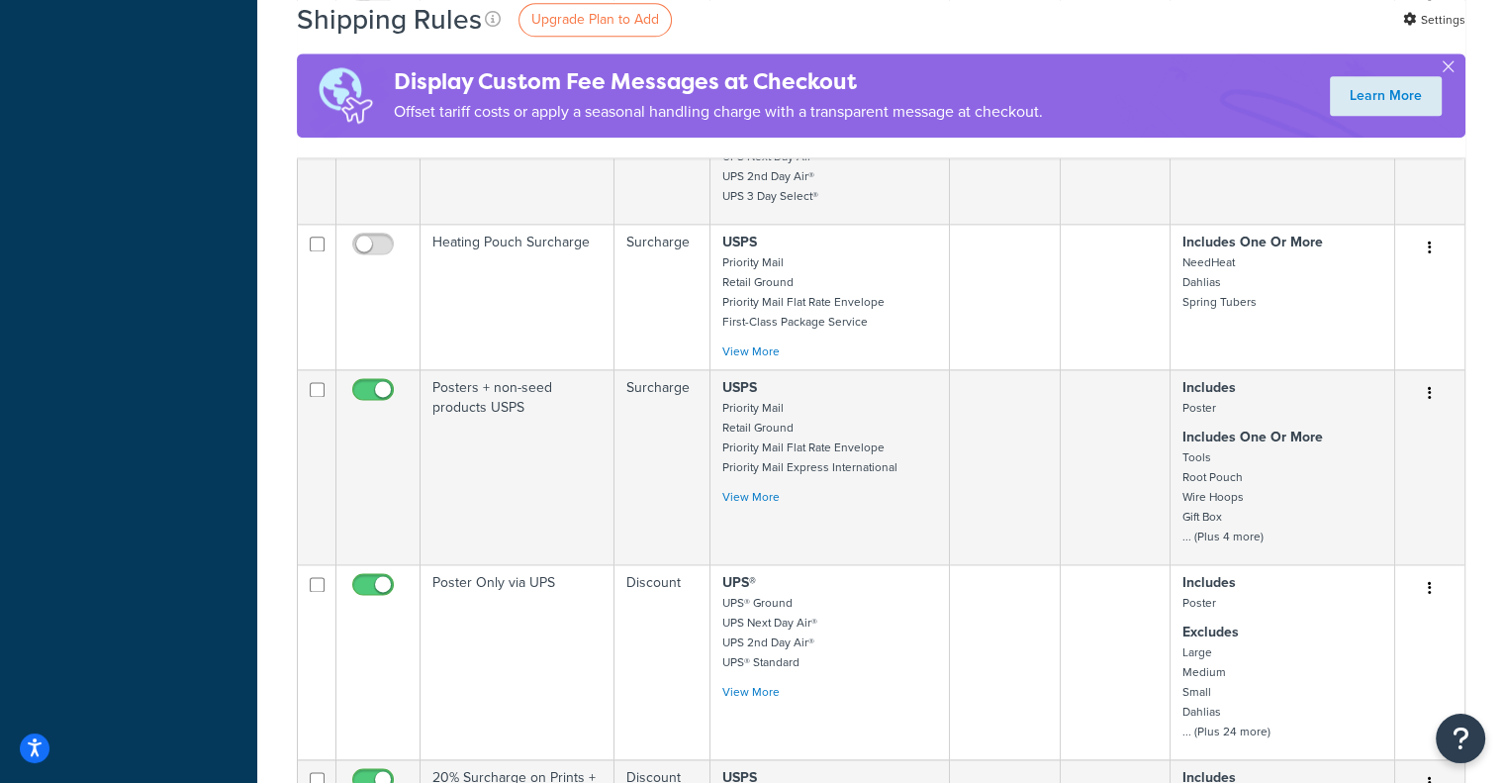
click at [382, 237] on input "checkbox" at bounding box center [375, 249] width 54 height 25
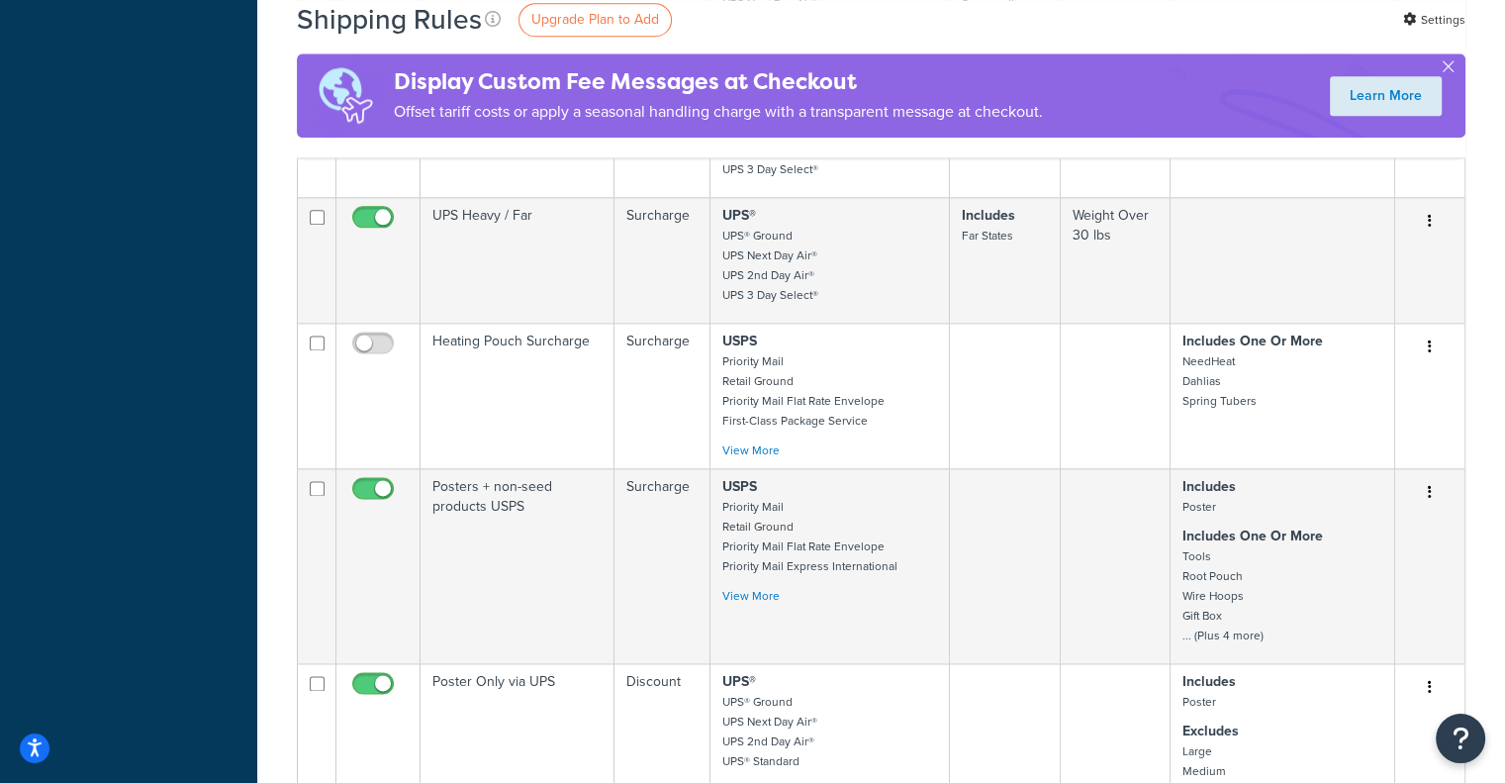
click at [385, 335] on input "checkbox" at bounding box center [375, 347] width 54 height 25
checkbox input "false"
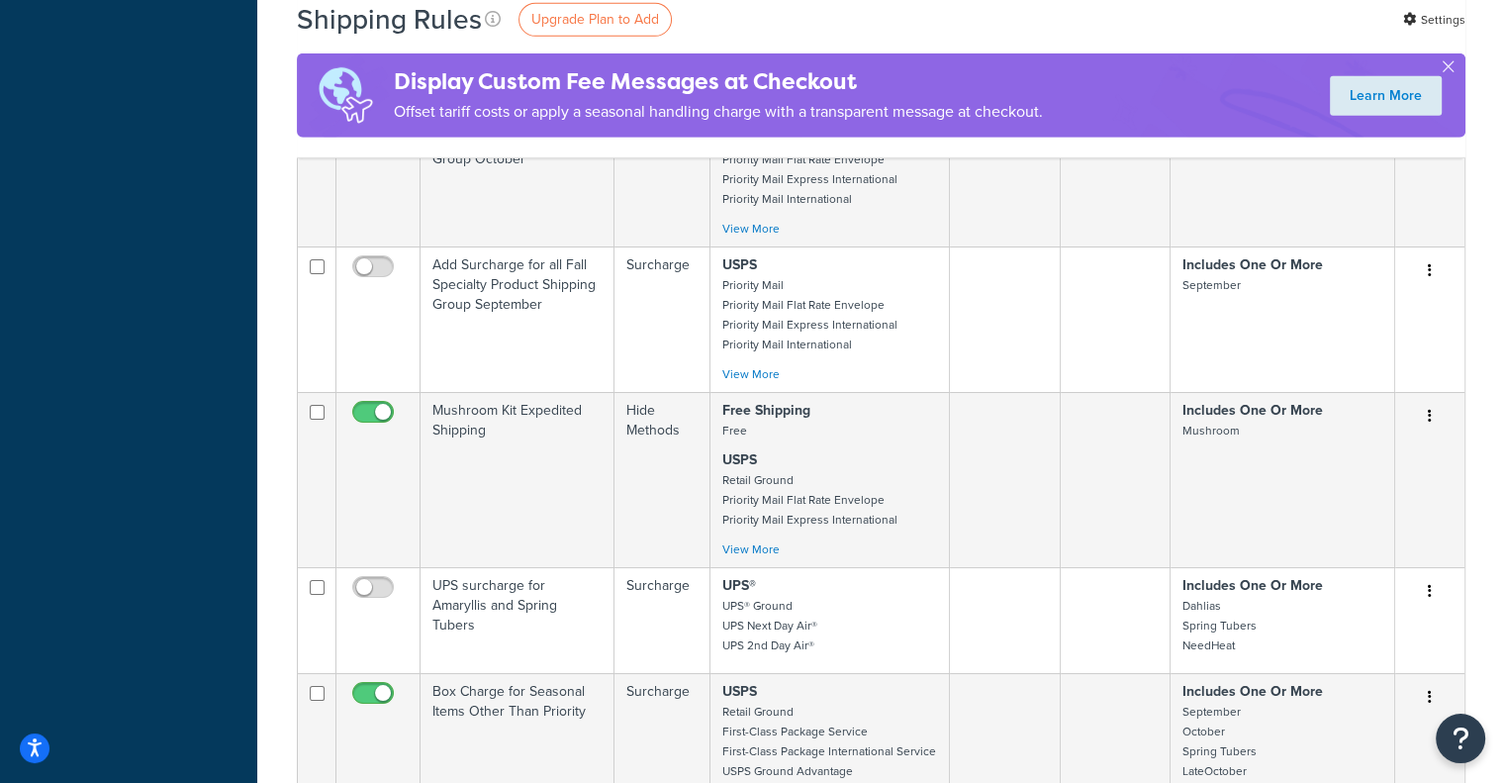
scroll to position [6135, 0]
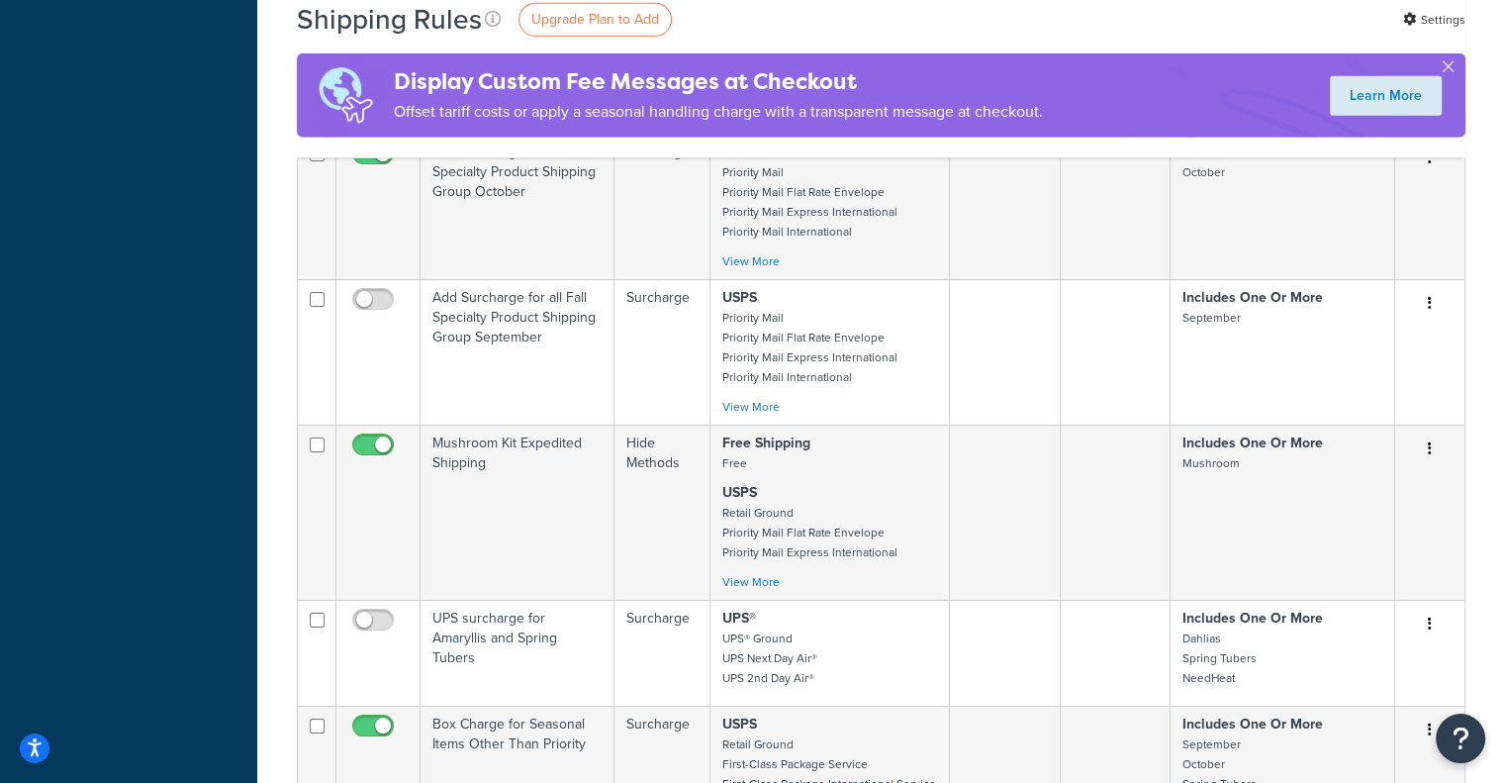
click at [384, 613] on input "checkbox" at bounding box center [375, 625] width 54 height 25
checkbox input "false"
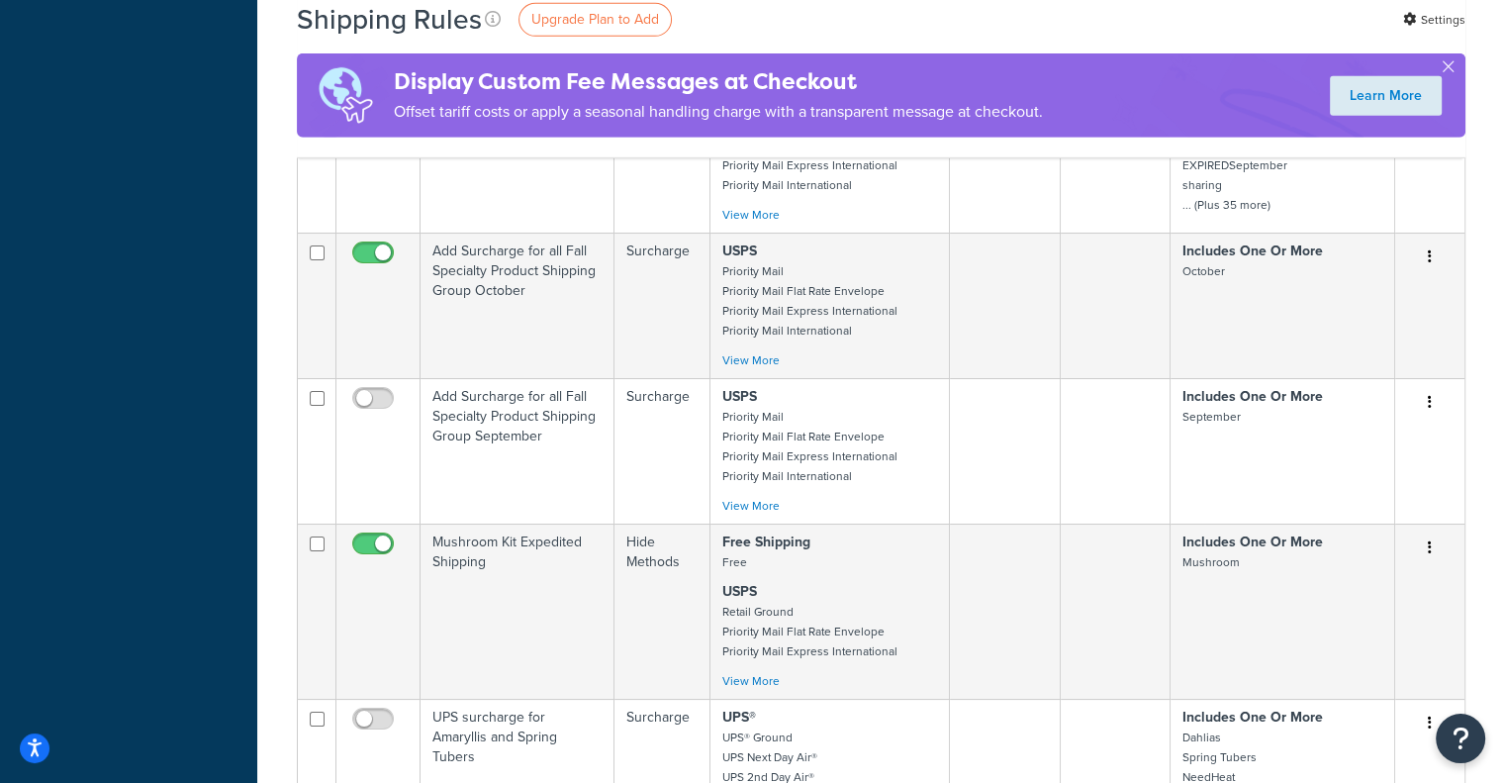
click at [366, 532] on span at bounding box center [373, 544] width 42 height 24
click at [366, 536] on input "checkbox" at bounding box center [375, 548] width 54 height 25
checkbox input "false"
click at [386, 712] on input "checkbox" at bounding box center [375, 724] width 54 height 25
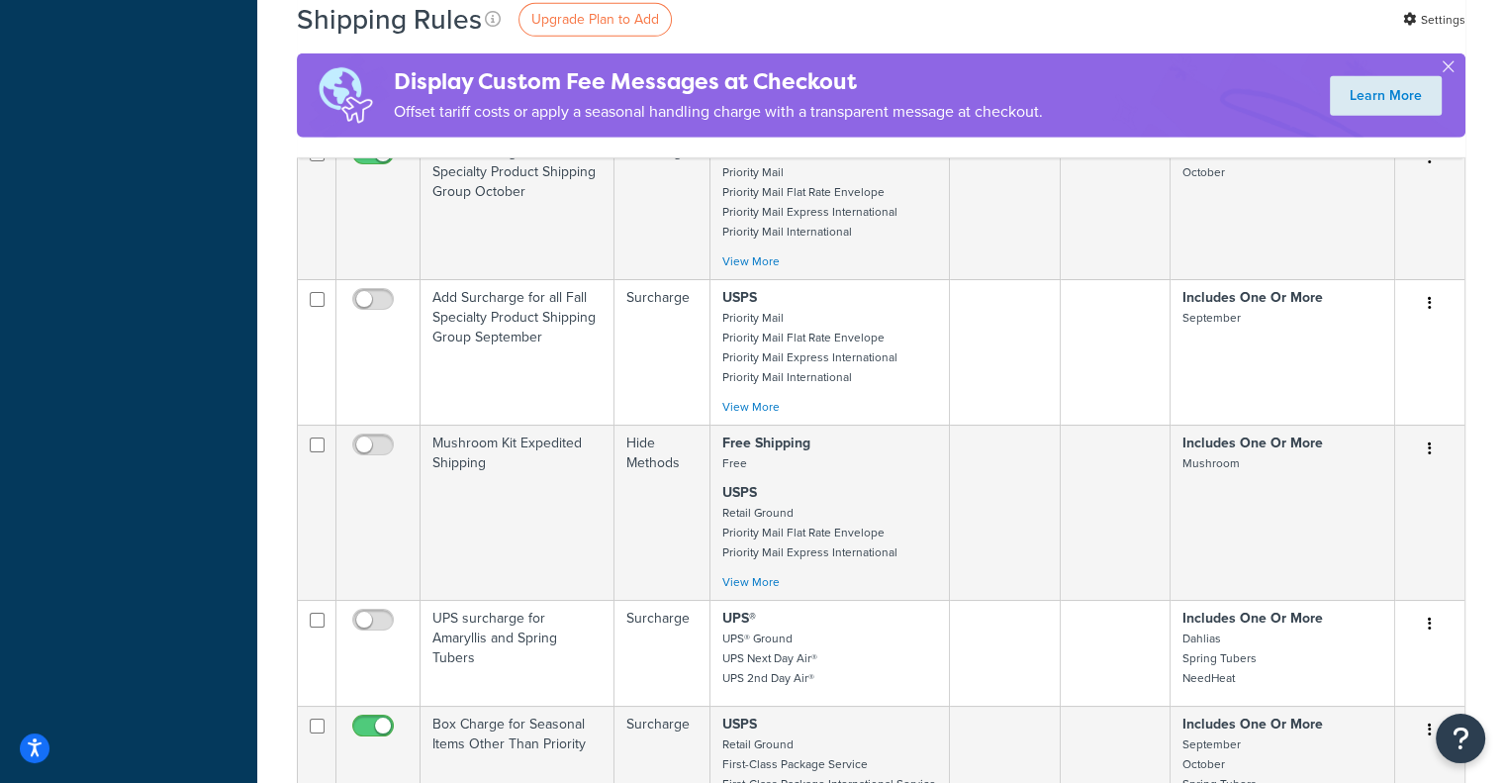
click at [381, 613] on input "checkbox" at bounding box center [375, 625] width 54 height 25
checkbox input "false"
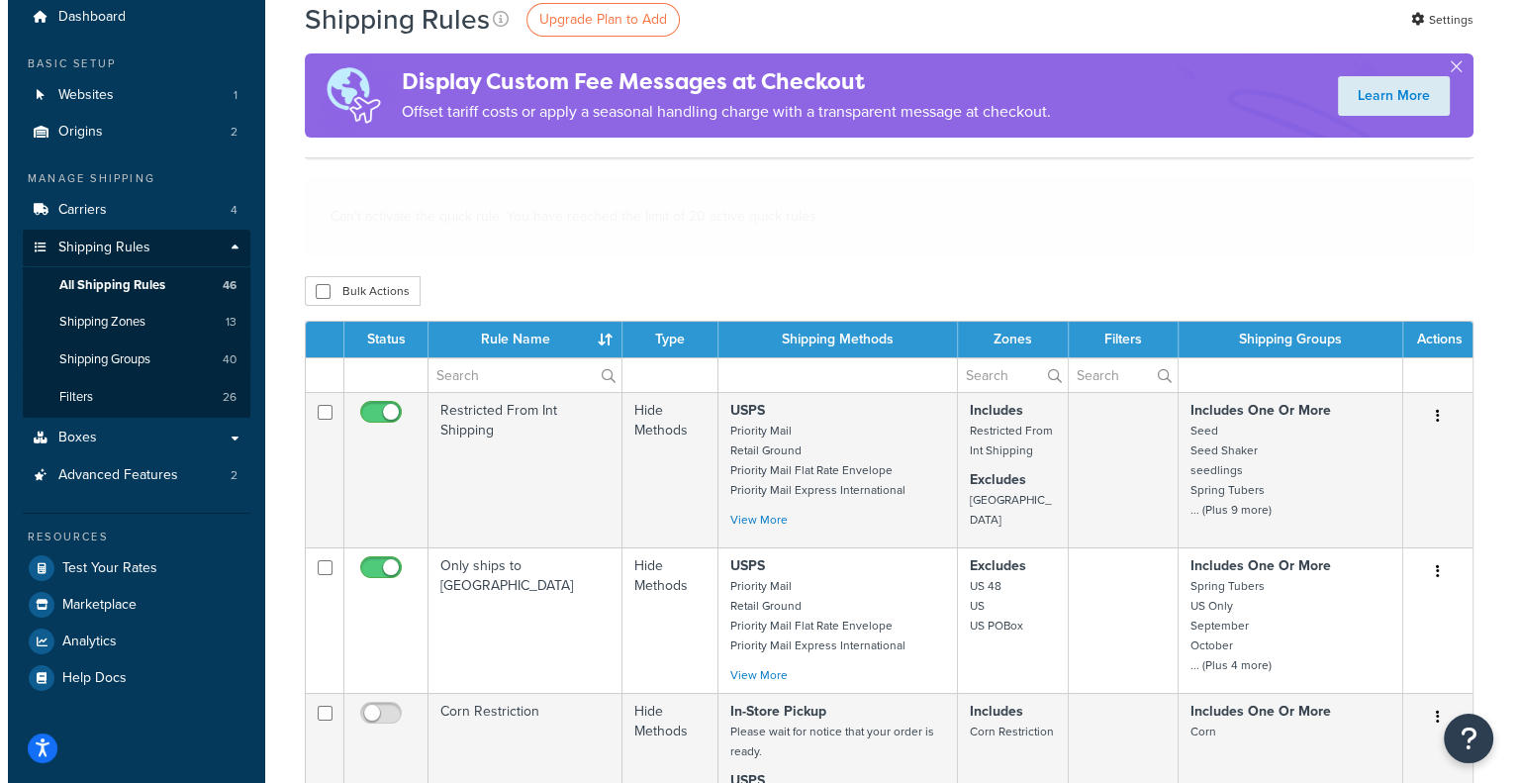
scroll to position [0, 0]
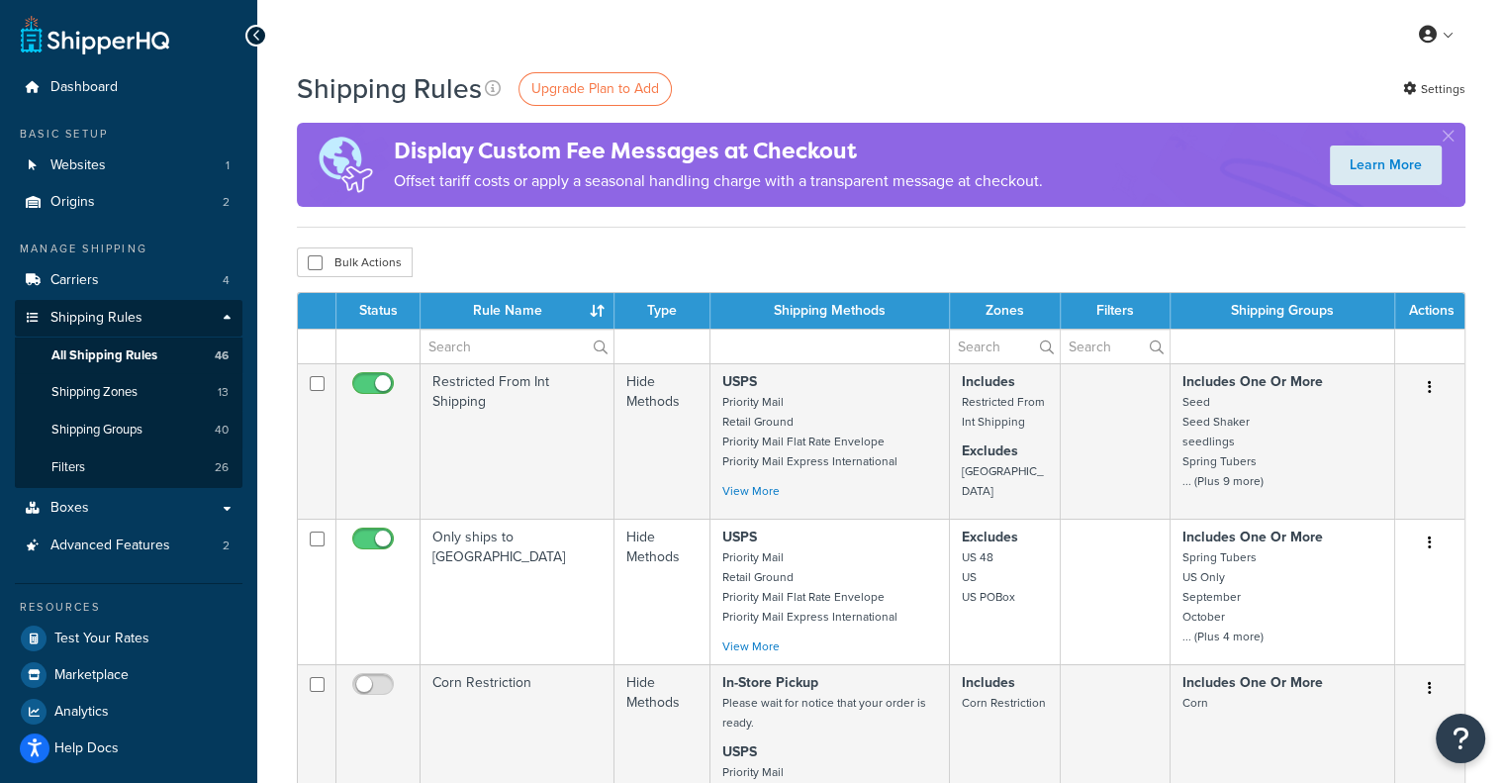
click at [1450, 138] on button "button" at bounding box center [1448, 140] width 5 height 5
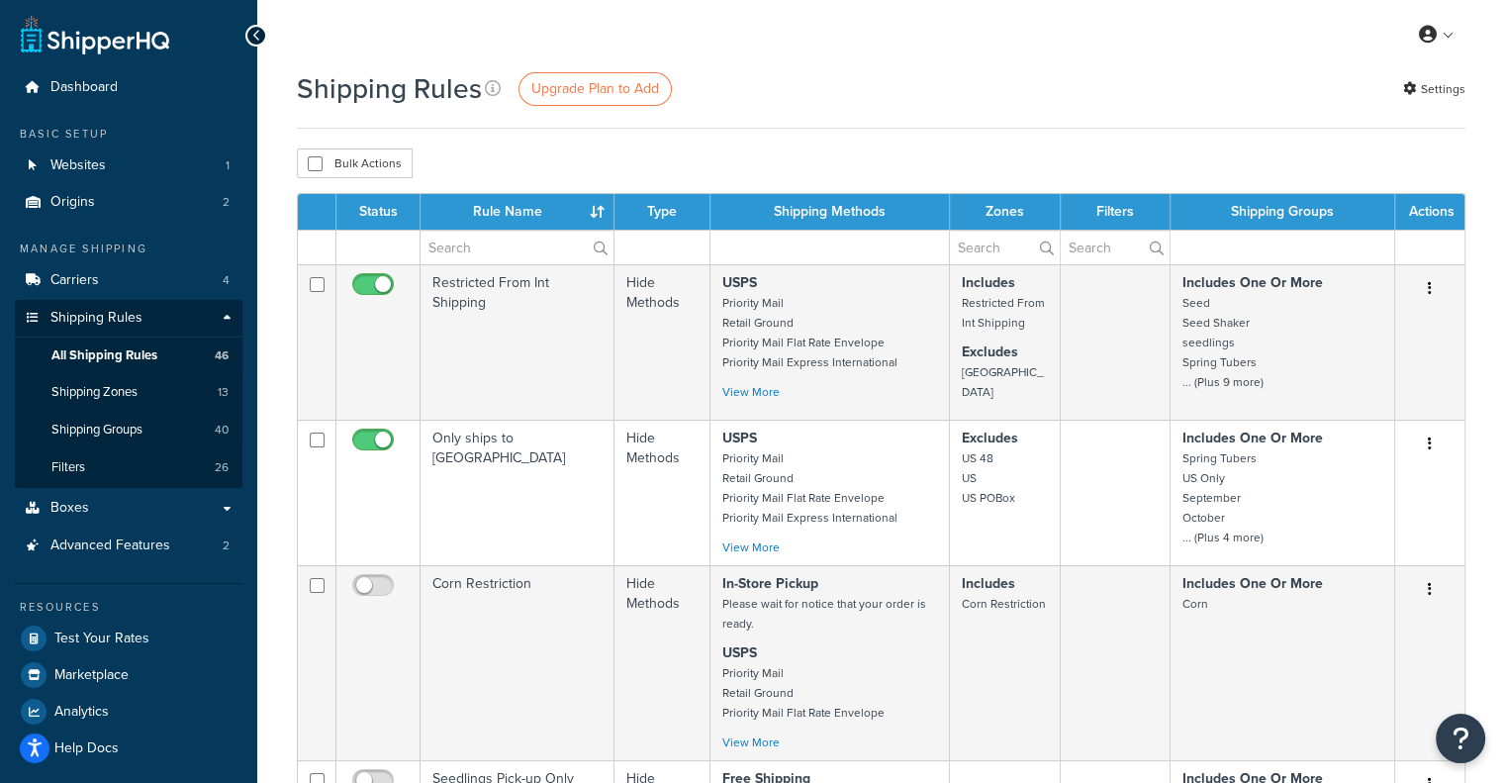
click at [1437, 78] on link "Settings" at bounding box center [1434, 89] width 62 height 28
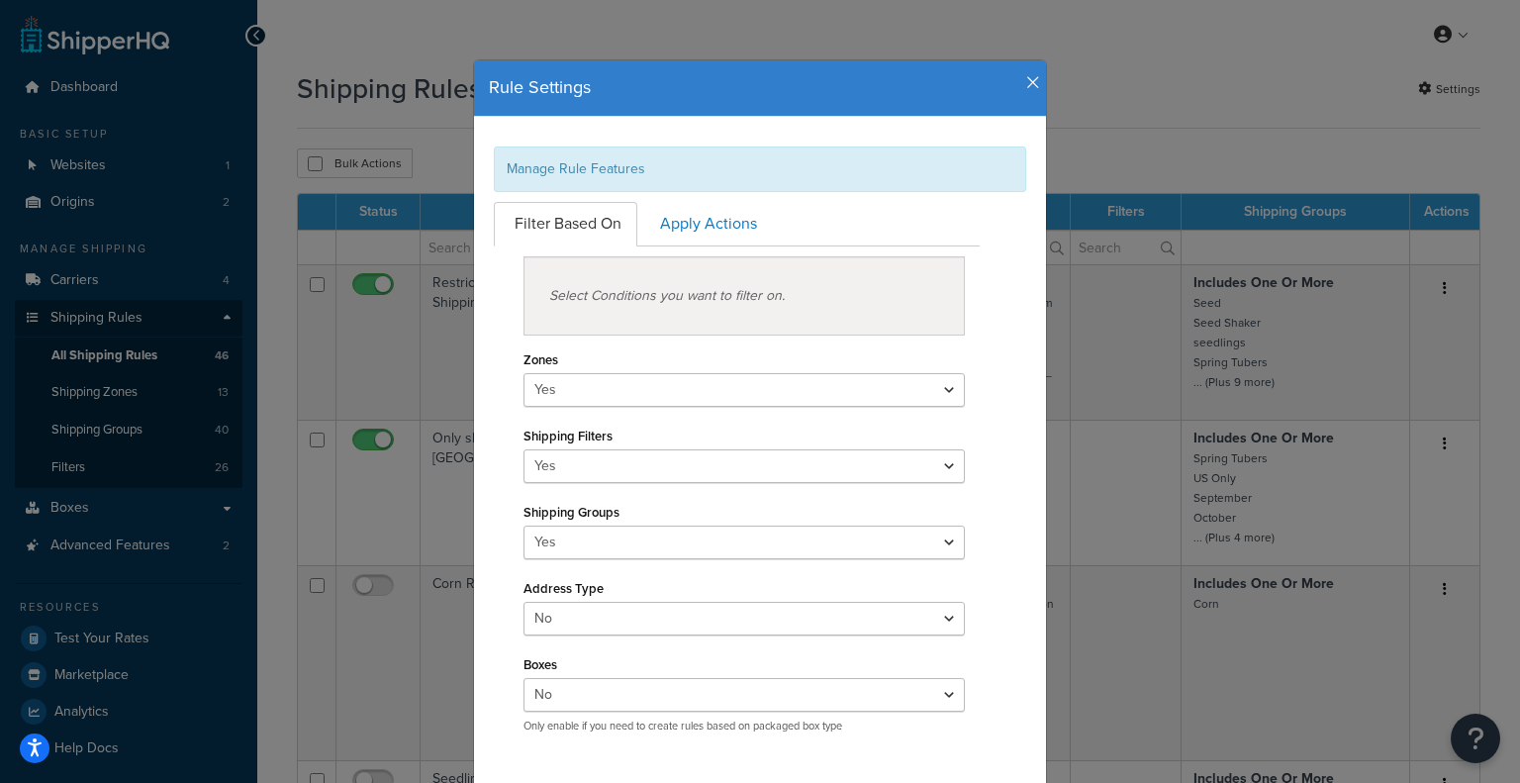
click at [1028, 80] on icon "button" at bounding box center [1033, 83] width 14 height 18
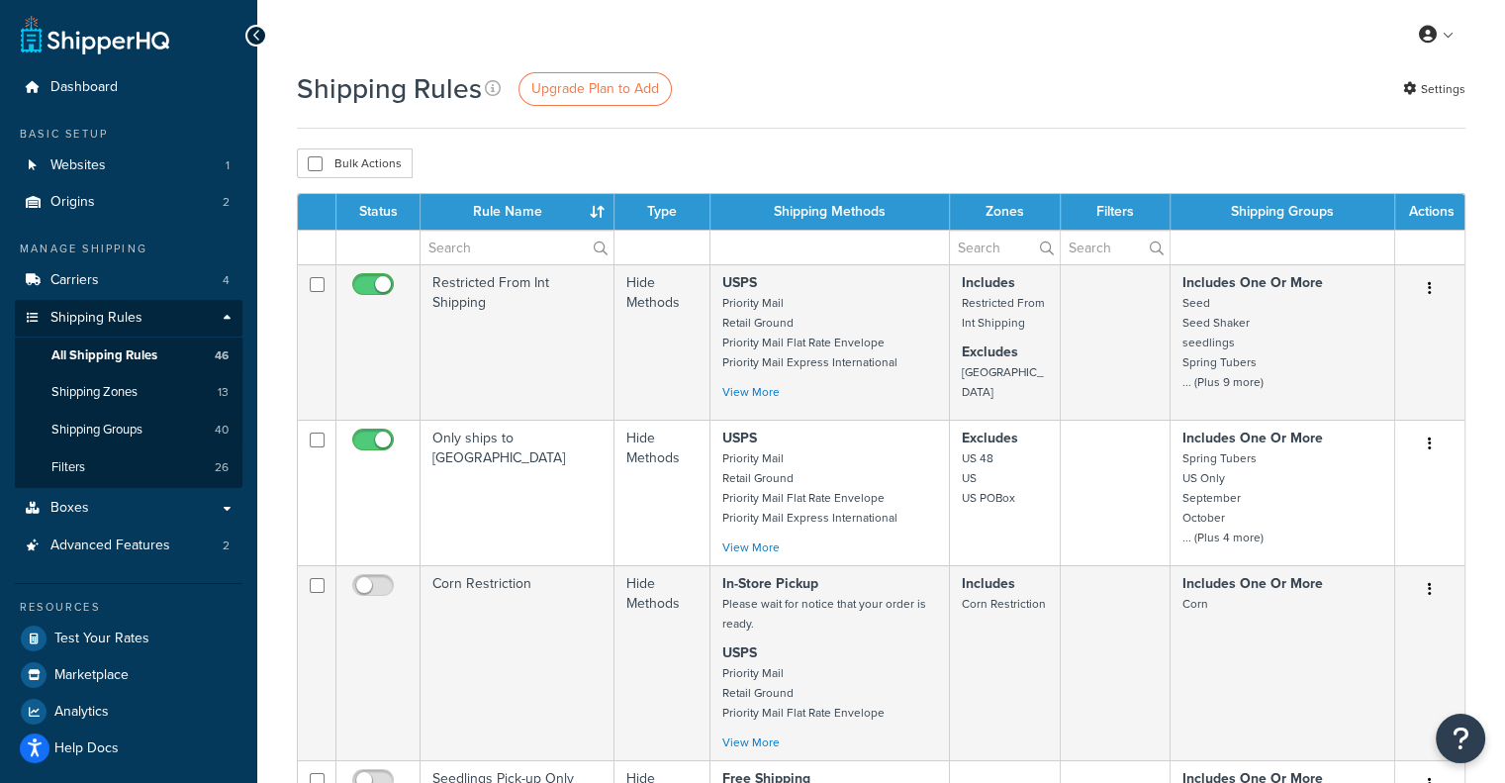
click at [988, 70] on div "Shipping Rules Upgrade Plan to Add Settings" at bounding box center [881, 88] width 1169 height 39
